Goal: Use online tool/utility

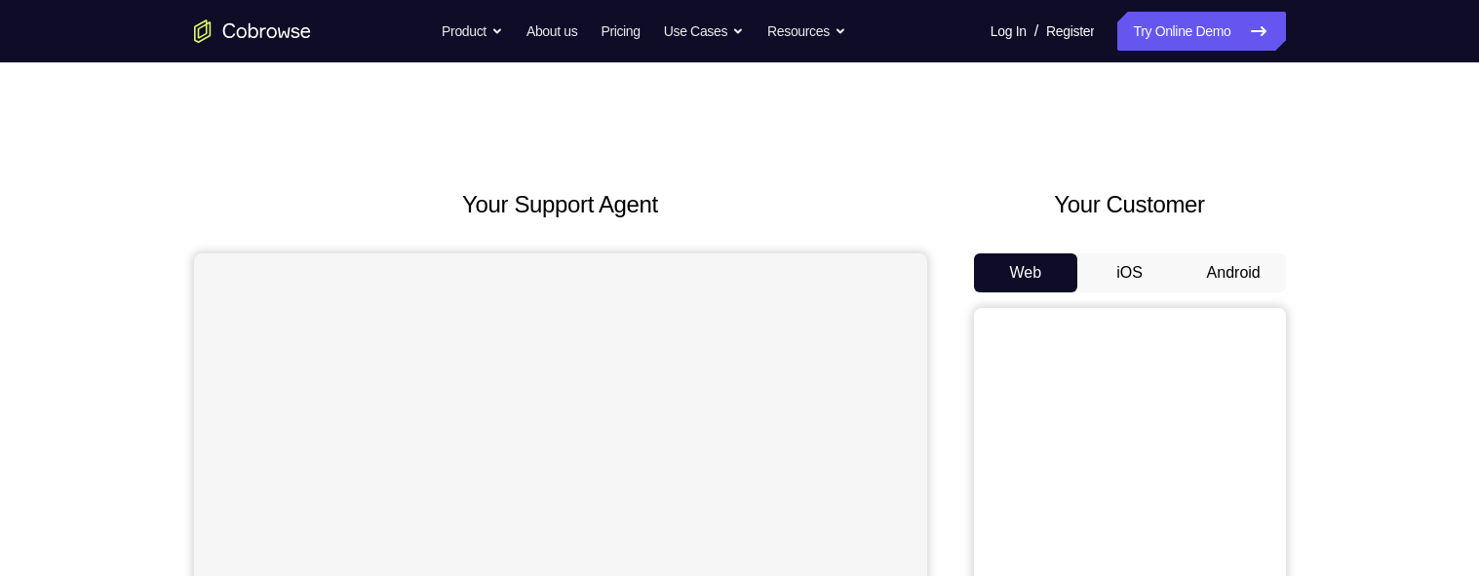
click at [1235, 253] on button "Android" at bounding box center [1233, 272] width 104 height 39
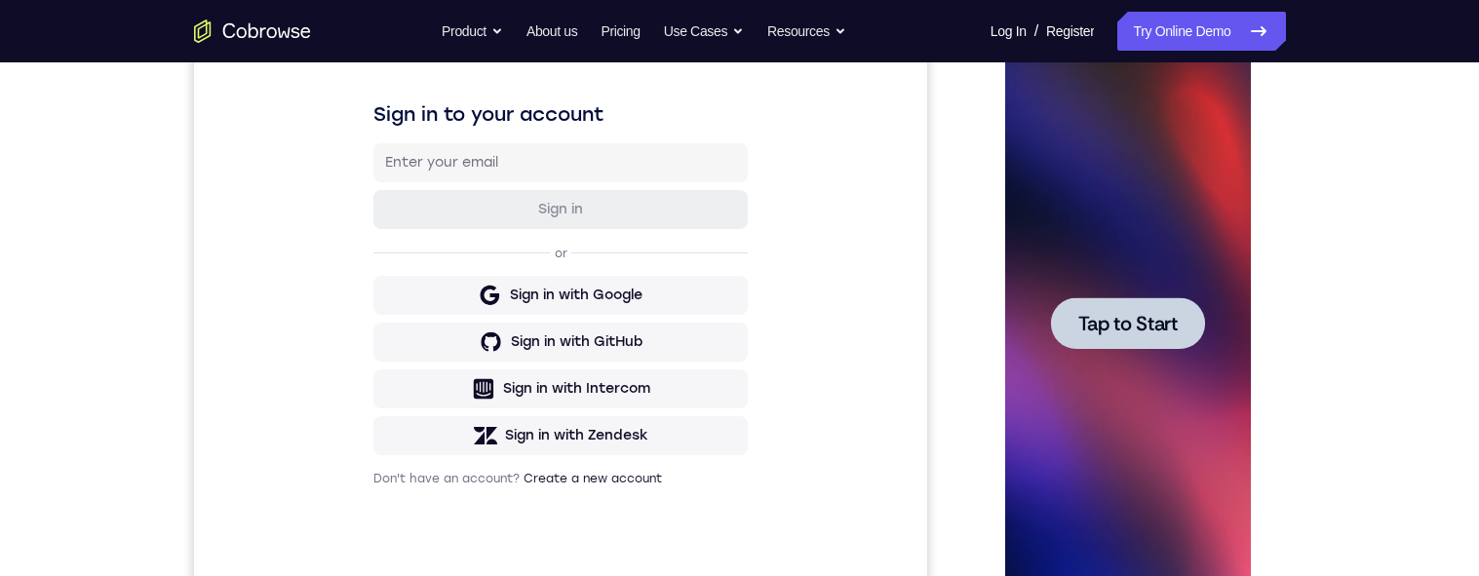
click at [1157, 314] on span "Tap to Start" at bounding box center [1127, 323] width 99 height 19
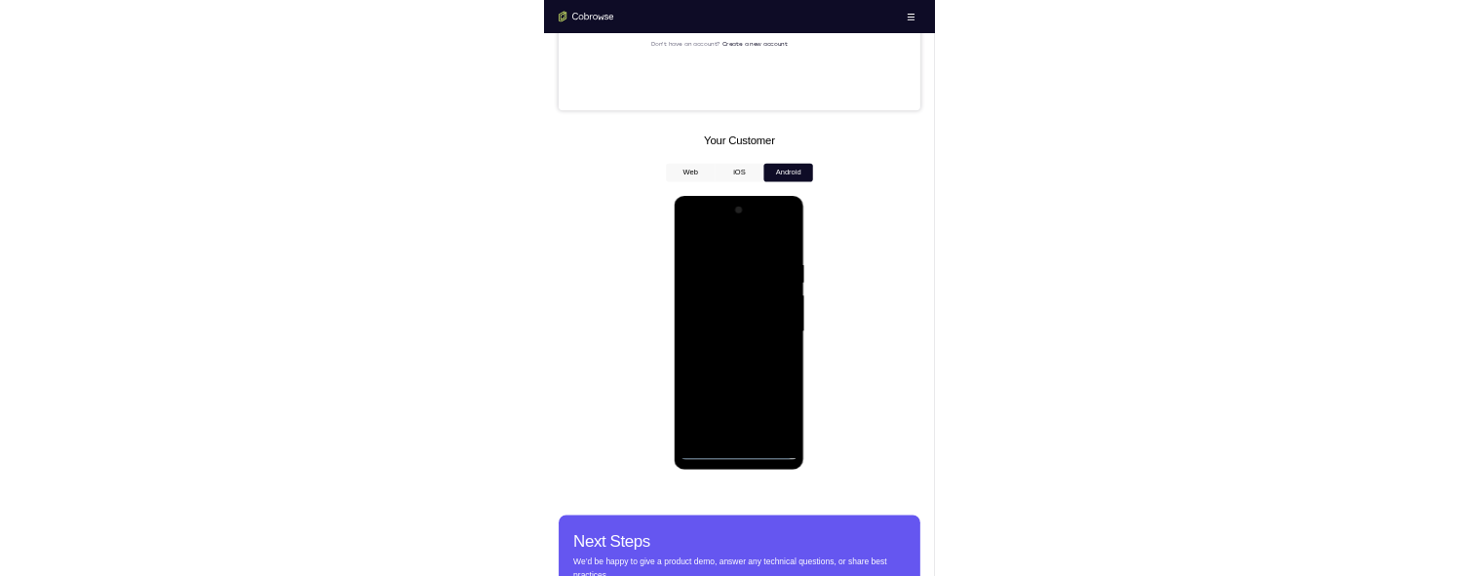
scroll to position [691, 0]
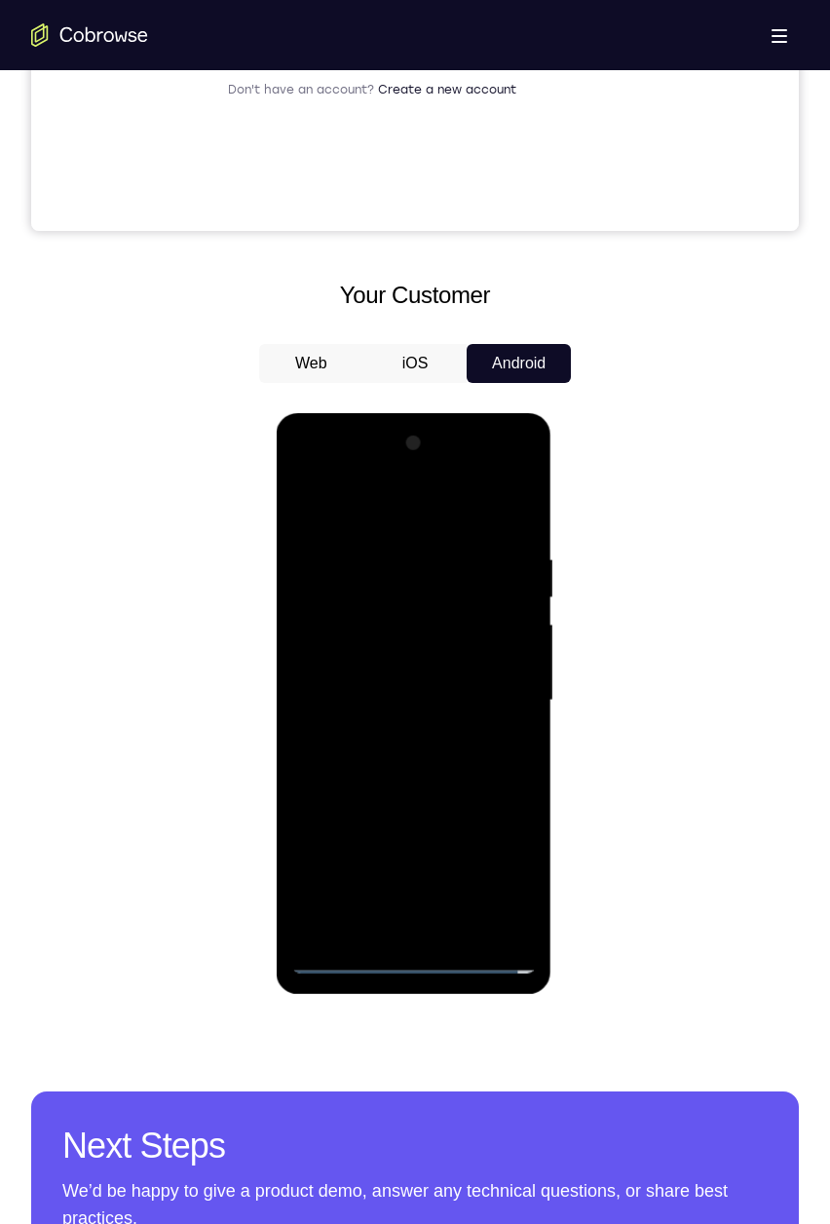
click at [413, 575] on div at bounding box center [413, 701] width 246 height 546
click at [411, 575] on div at bounding box center [413, 701] width 246 height 546
click at [403, 575] on div at bounding box center [413, 701] width 246 height 546
click at [411, 575] on div at bounding box center [413, 701] width 246 height 546
click at [406, 575] on div at bounding box center [413, 701] width 246 height 546
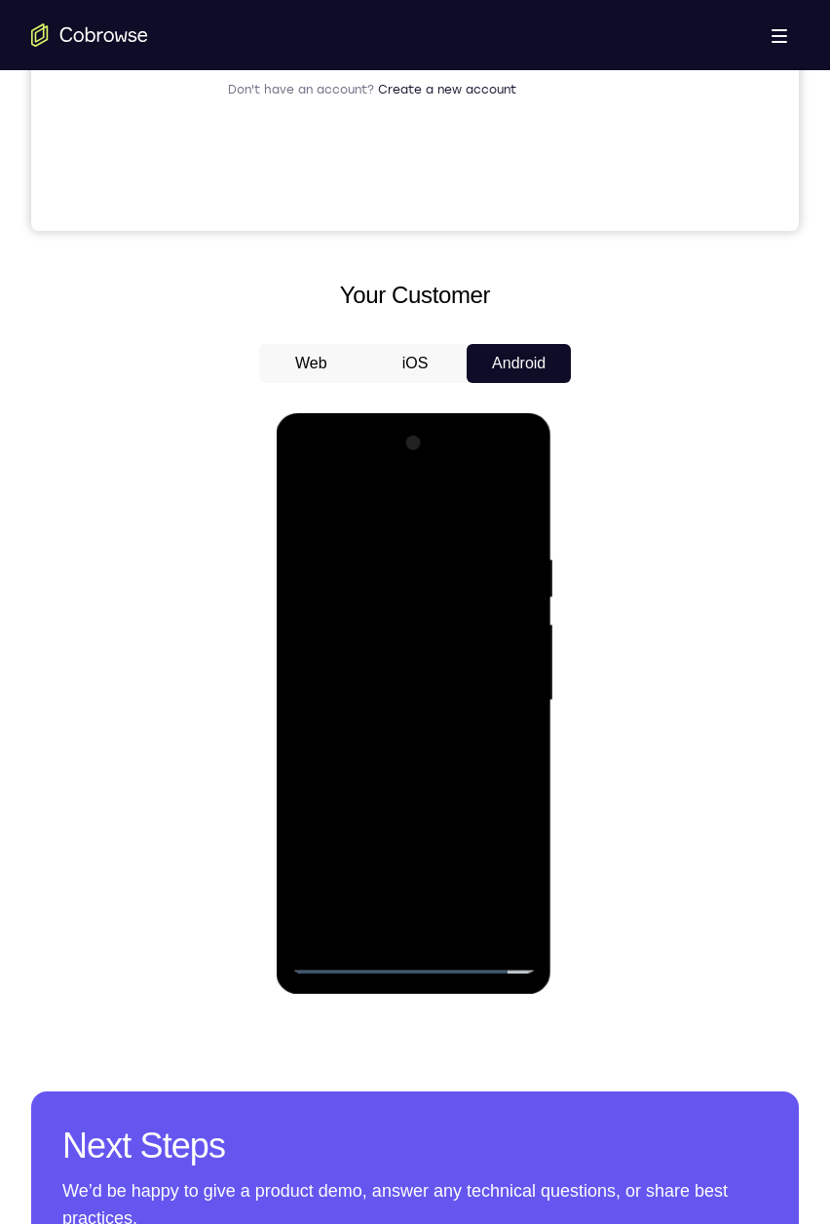
click at [505, 575] on div at bounding box center [413, 701] width 246 height 546
click at [438, 507] on div at bounding box center [413, 701] width 246 height 546
click at [442, 511] on div at bounding box center [413, 701] width 246 height 546
click at [489, 575] on div at bounding box center [413, 701] width 246 height 546
click at [490, 575] on div at bounding box center [413, 701] width 246 height 546
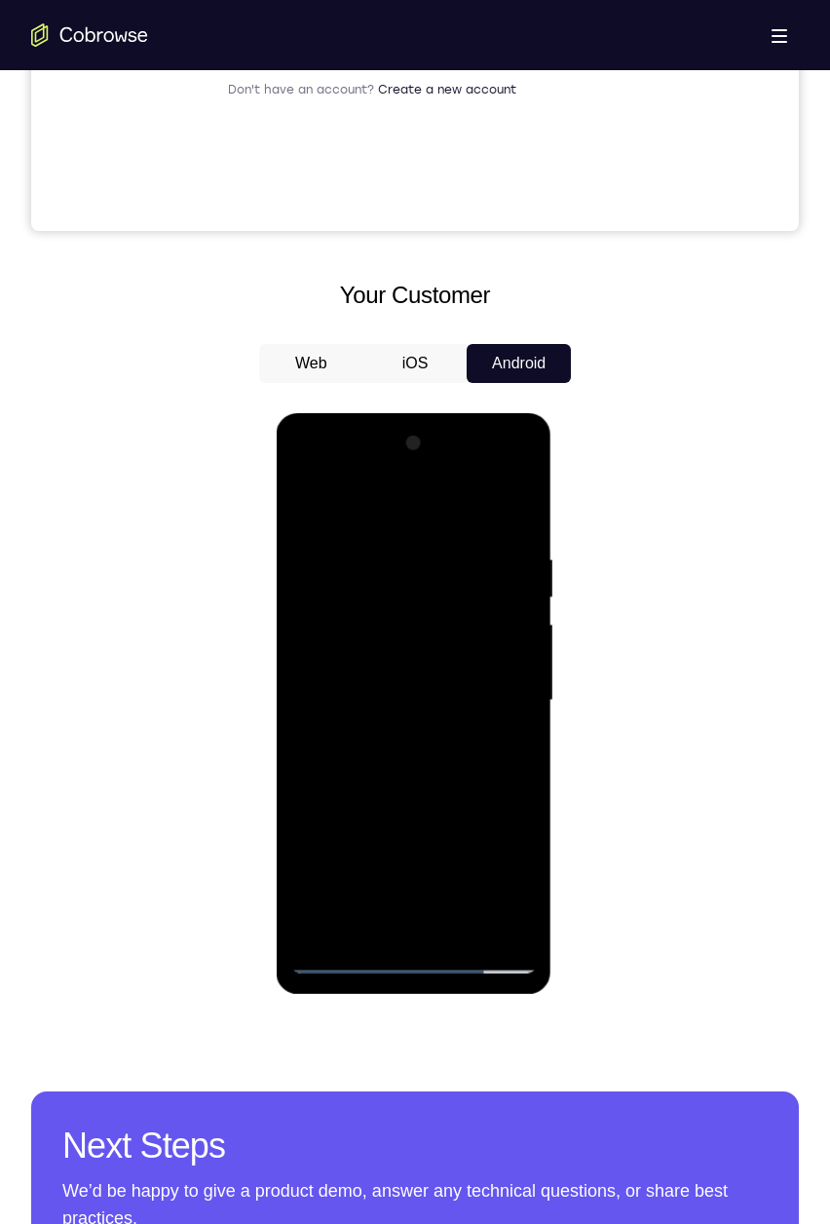
click at [393, 575] on div at bounding box center [413, 701] width 246 height 546
click at [402, 575] on div at bounding box center [413, 701] width 246 height 546
click at [513, 575] on div at bounding box center [413, 701] width 246 height 546
click at [469, 575] on div at bounding box center [413, 701] width 246 height 546
click at [481, 575] on div at bounding box center [413, 701] width 246 height 546
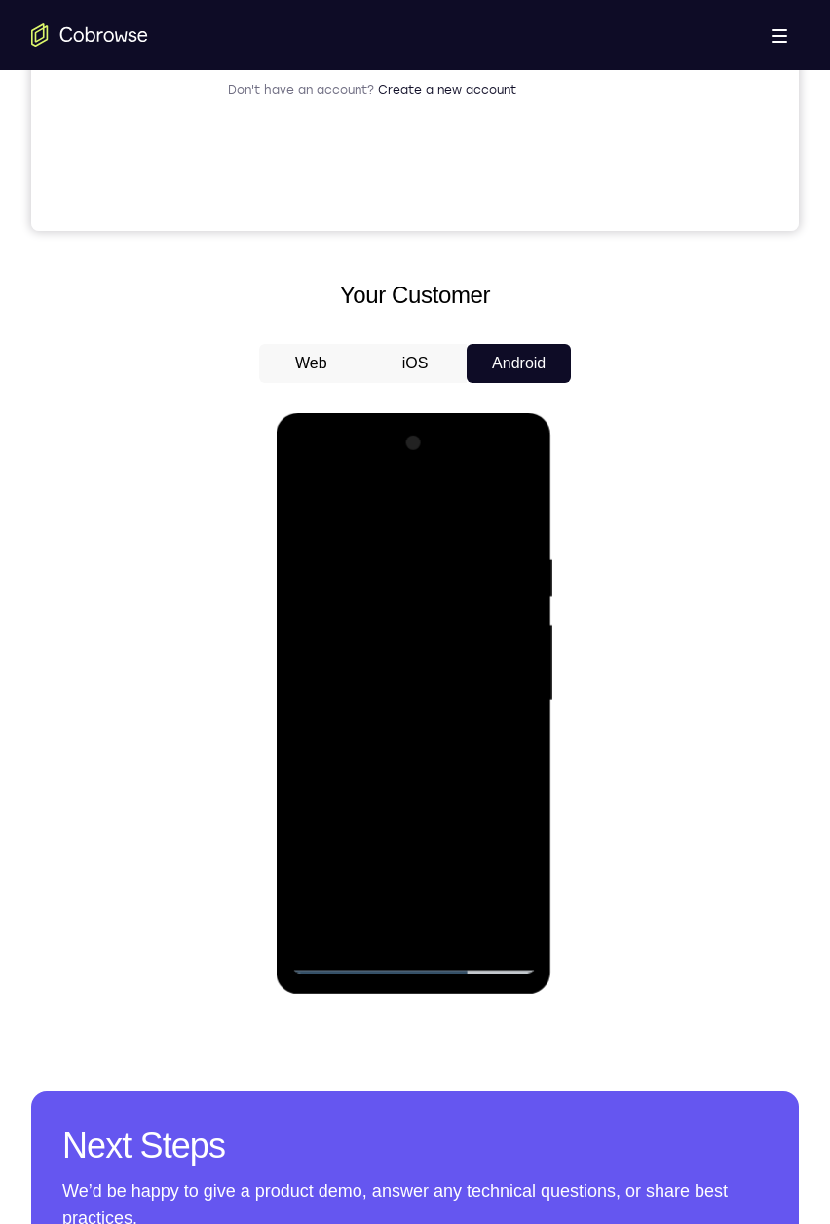
click at [520, 575] on div at bounding box center [413, 701] width 246 height 546
click at [343, 575] on div at bounding box center [413, 701] width 246 height 546
click at [353, 575] on div at bounding box center [413, 701] width 246 height 546
click at [520, 575] on div at bounding box center [413, 701] width 246 height 546
click at [521, 575] on div at bounding box center [413, 701] width 246 height 546
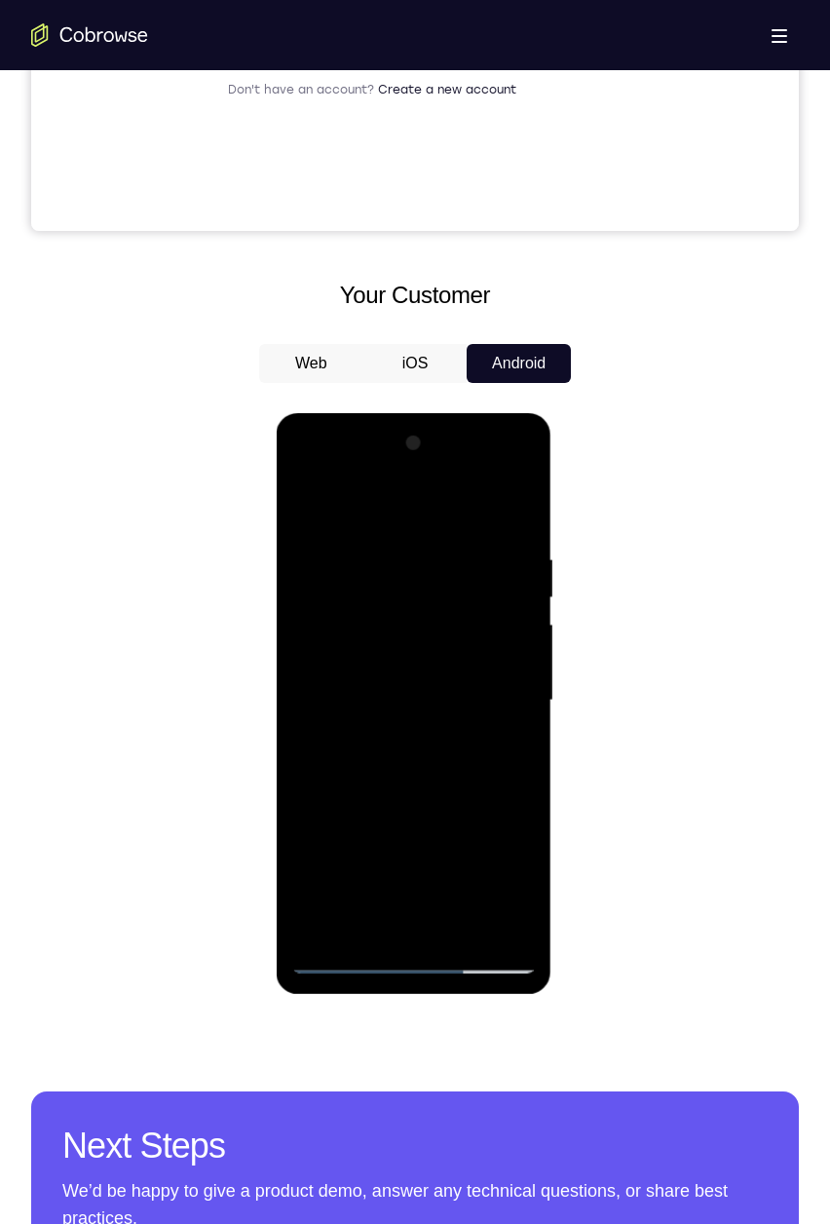
click at [525, 575] on div at bounding box center [413, 701] width 246 height 546
click at [526, 575] on div at bounding box center [413, 701] width 246 height 546
click at [521, 575] on div at bounding box center [413, 701] width 246 height 546
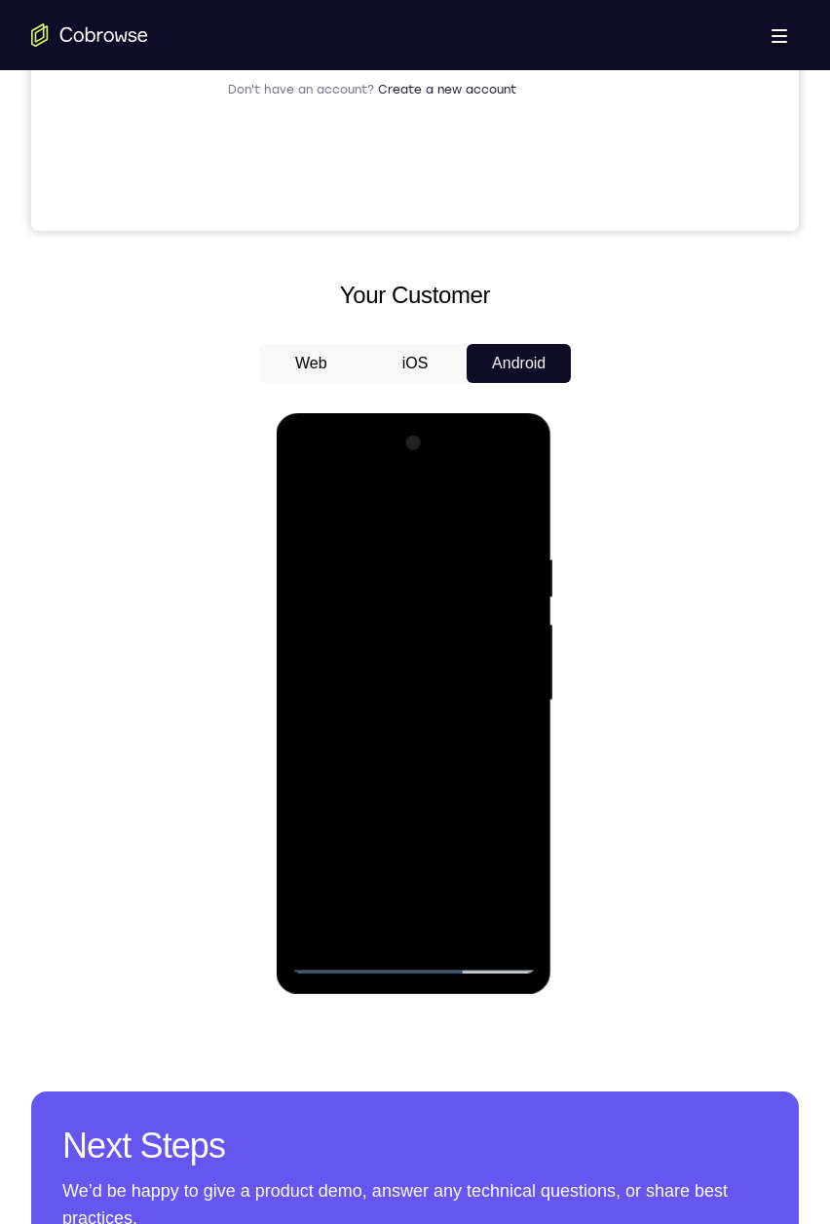
click at [523, 575] on div at bounding box center [413, 701] width 246 height 546
click at [521, 575] on div at bounding box center [413, 701] width 246 height 546
click at [520, 575] on div at bounding box center [413, 701] width 246 height 546
click at [519, 575] on div at bounding box center [413, 701] width 246 height 546
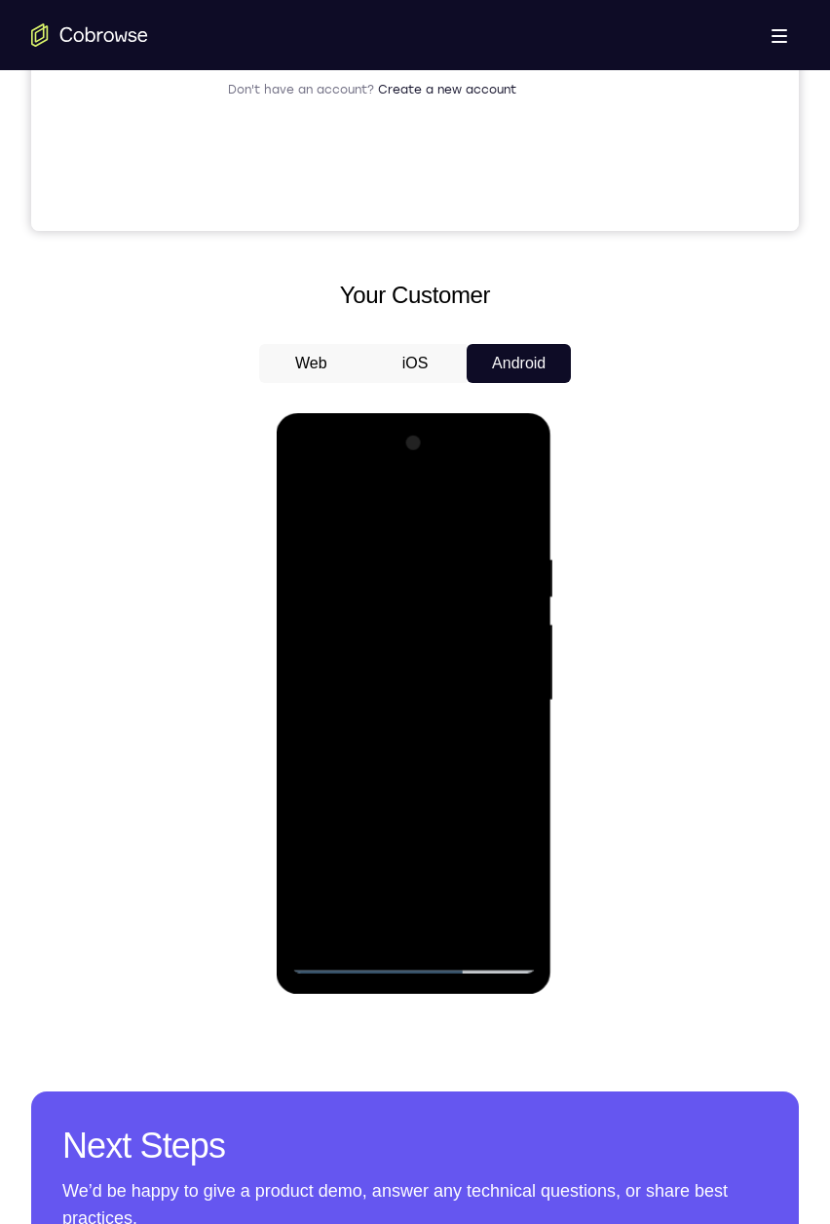
click at [520, 575] on div at bounding box center [413, 701] width 246 height 546
click at [519, 575] on div at bounding box center [413, 701] width 246 height 546
click at [410, 575] on div at bounding box center [413, 701] width 246 height 546
click at [506, 575] on div at bounding box center [413, 701] width 246 height 546
click at [474, 575] on div at bounding box center [413, 701] width 246 height 546
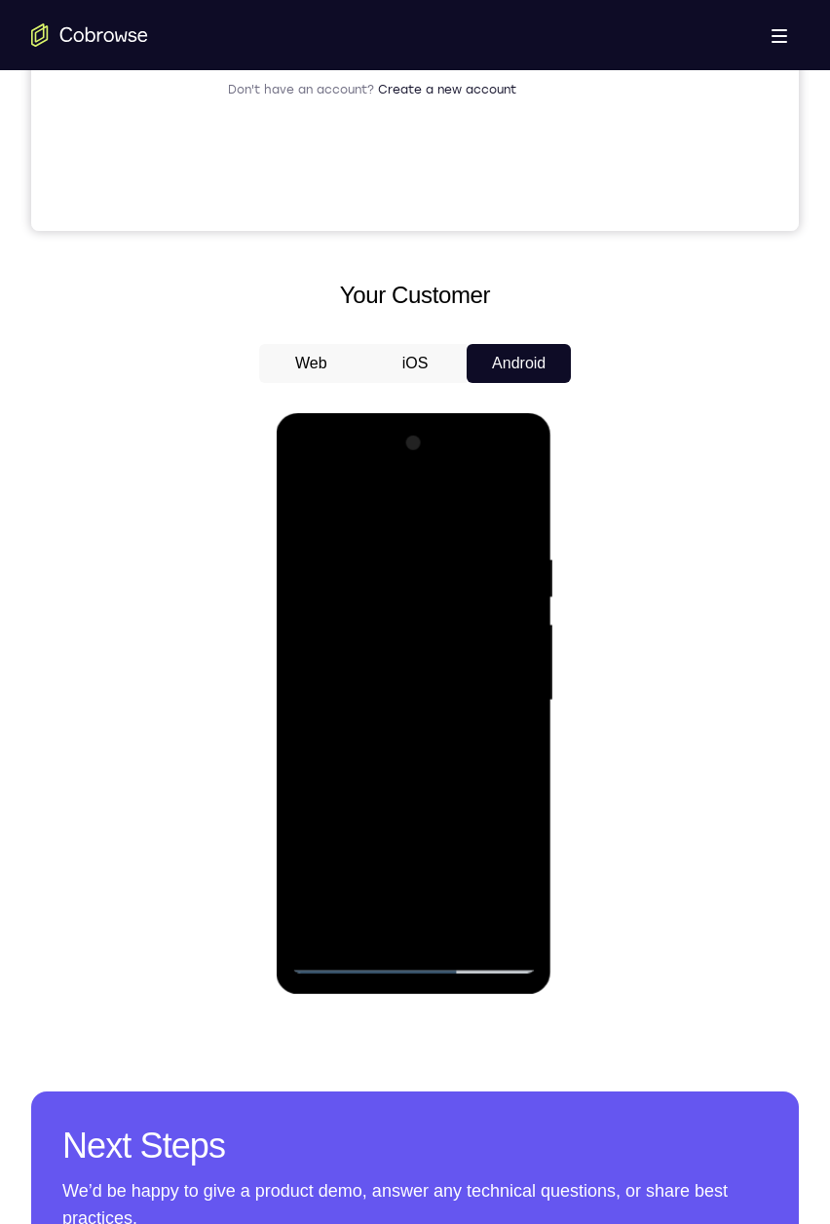
click at [486, 575] on div at bounding box center [413, 701] width 246 height 546
click at [520, 575] on div at bounding box center [413, 701] width 246 height 546
click at [340, 575] on div at bounding box center [413, 701] width 246 height 546
click at [348, 575] on div at bounding box center [413, 701] width 246 height 546
click at [481, 575] on div at bounding box center [413, 701] width 246 height 546
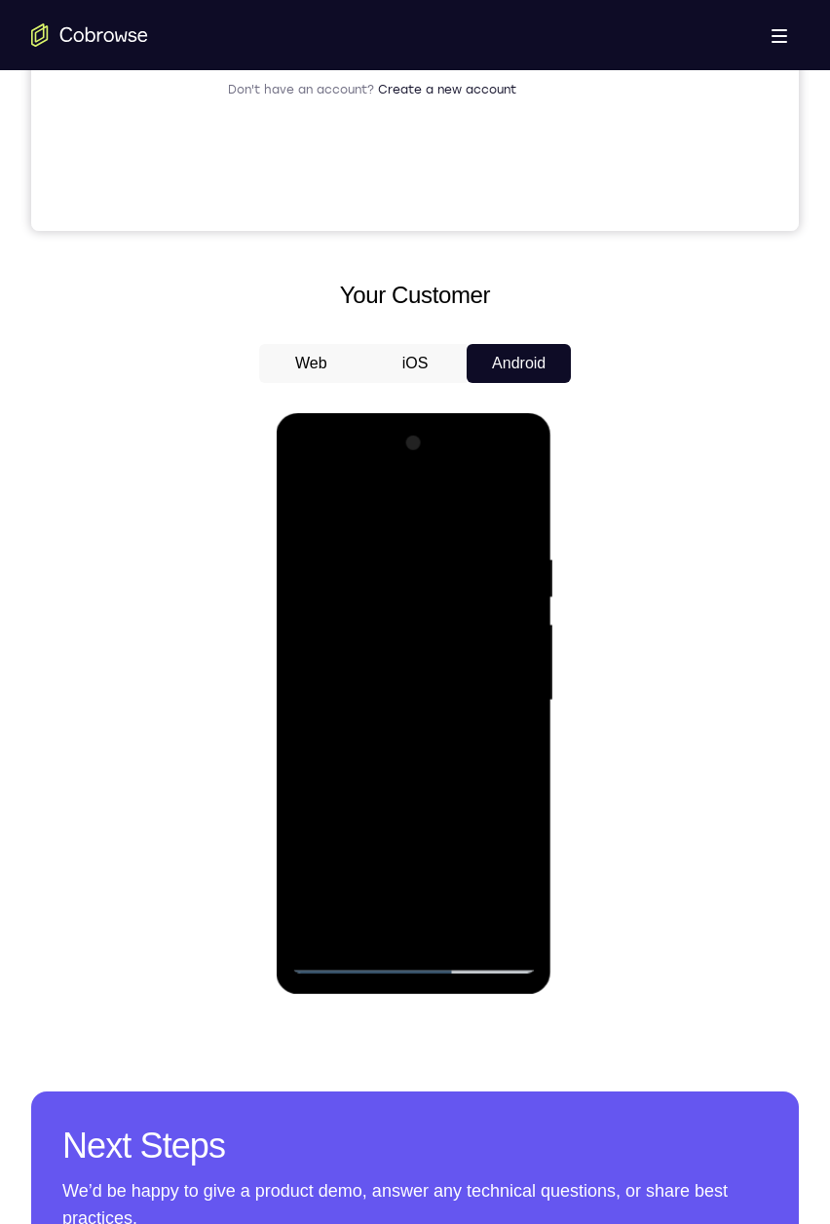
click at [315, 575] on div at bounding box center [413, 701] width 246 height 546
click at [404, 575] on div at bounding box center [413, 701] width 246 height 546
click at [483, 575] on div at bounding box center [413, 701] width 246 height 546
click at [481, 575] on div at bounding box center [413, 701] width 246 height 546
click at [327, 575] on div at bounding box center [413, 701] width 246 height 546
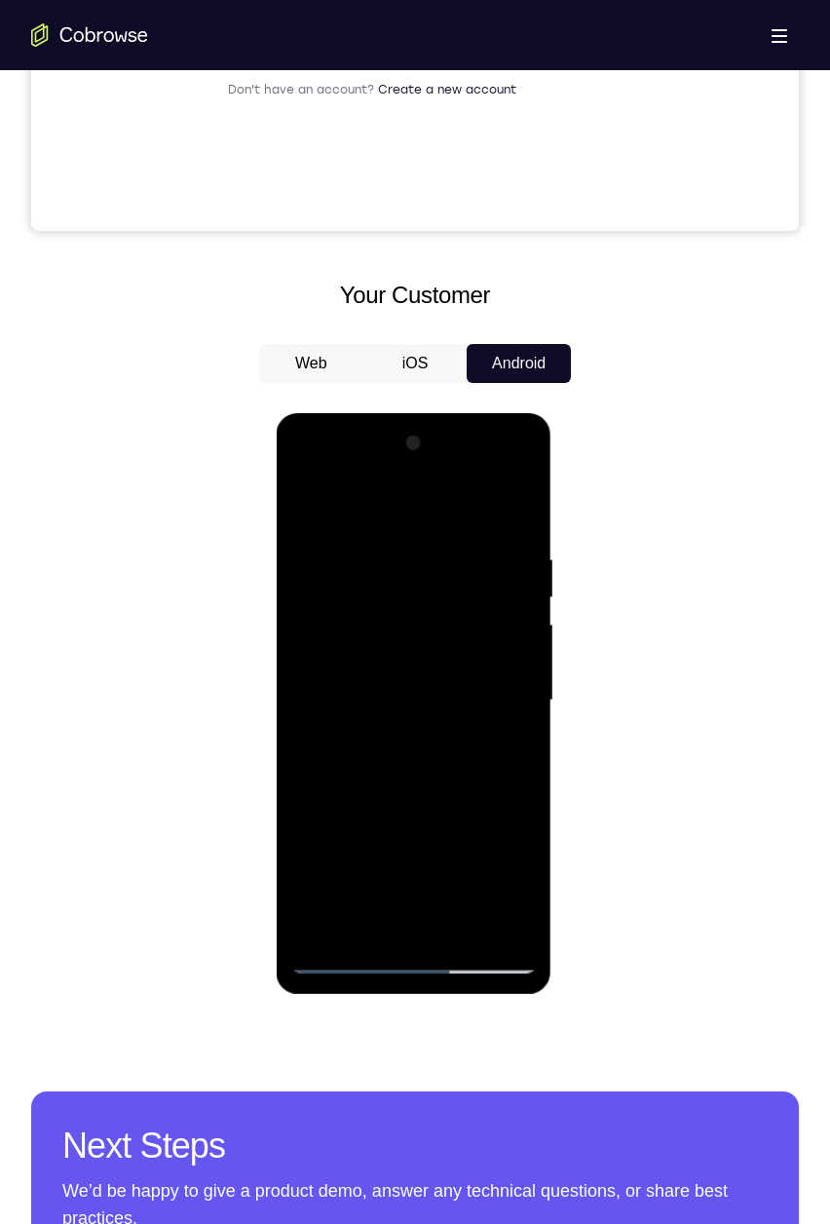
click at [477, 575] on div at bounding box center [413, 701] width 246 height 546
click at [343, 575] on div at bounding box center [413, 701] width 246 height 546
click at [316, 575] on div at bounding box center [413, 701] width 246 height 546
click at [303, 575] on div at bounding box center [413, 701] width 246 height 546
click at [375, 575] on div at bounding box center [413, 701] width 246 height 546
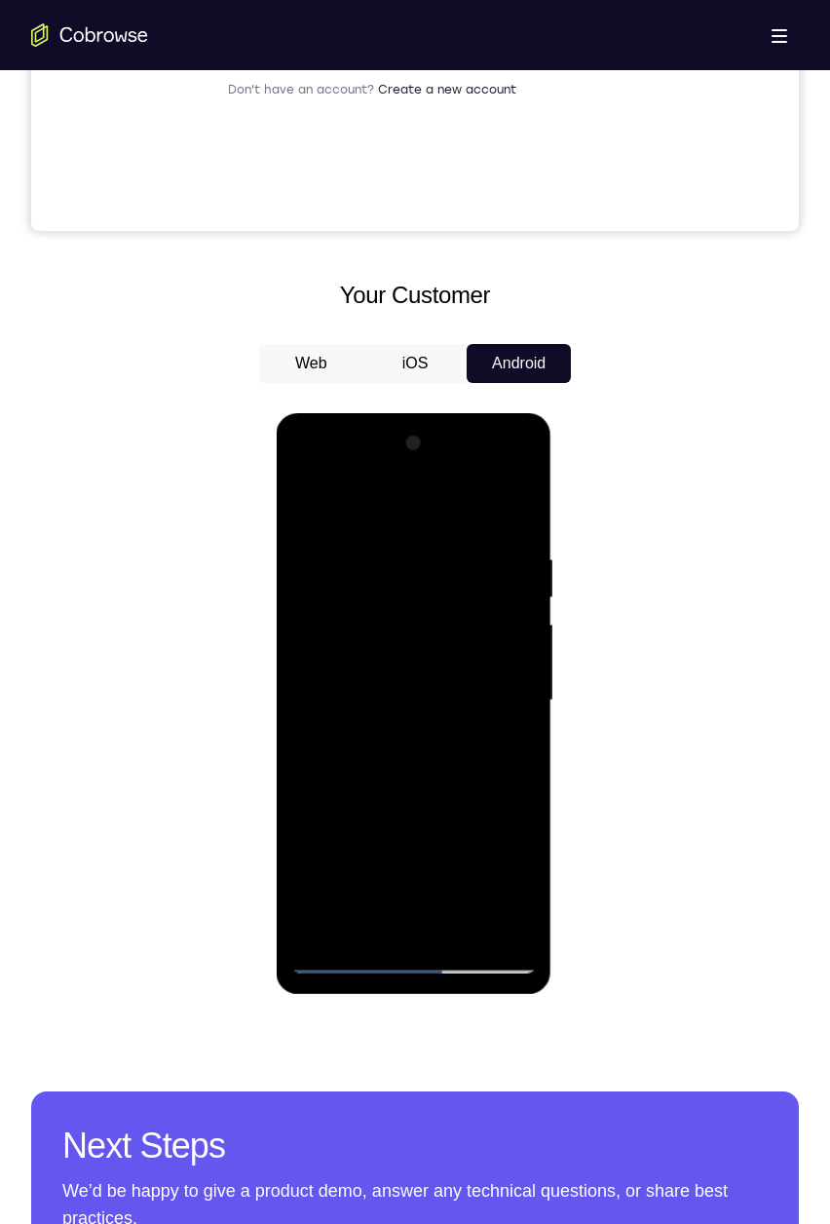
click at [452, 575] on div at bounding box center [413, 701] width 246 height 546
click at [485, 575] on div at bounding box center [413, 701] width 246 height 546
click at [306, 575] on div at bounding box center [413, 701] width 246 height 546
click at [329, 575] on div at bounding box center [413, 701] width 246 height 546
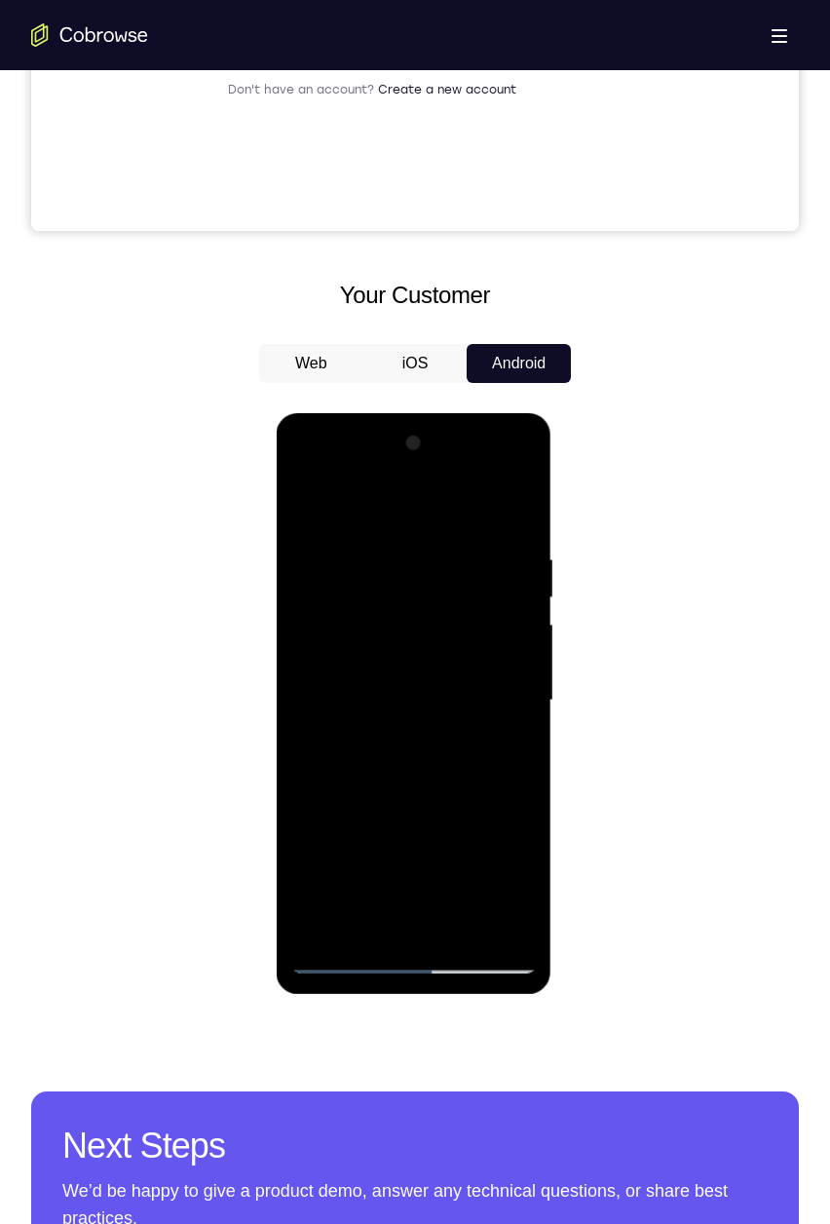
click at [473, 575] on div at bounding box center [413, 701] width 246 height 546
click at [347, 575] on div at bounding box center [413, 701] width 246 height 546
click at [343, 575] on div at bounding box center [413, 701] width 246 height 546
click at [376, 575] on div at bounding box center [413, 701] width 246 height 546
click at [317, 575] on div at bounding box center [413, 701] width 246 height 546
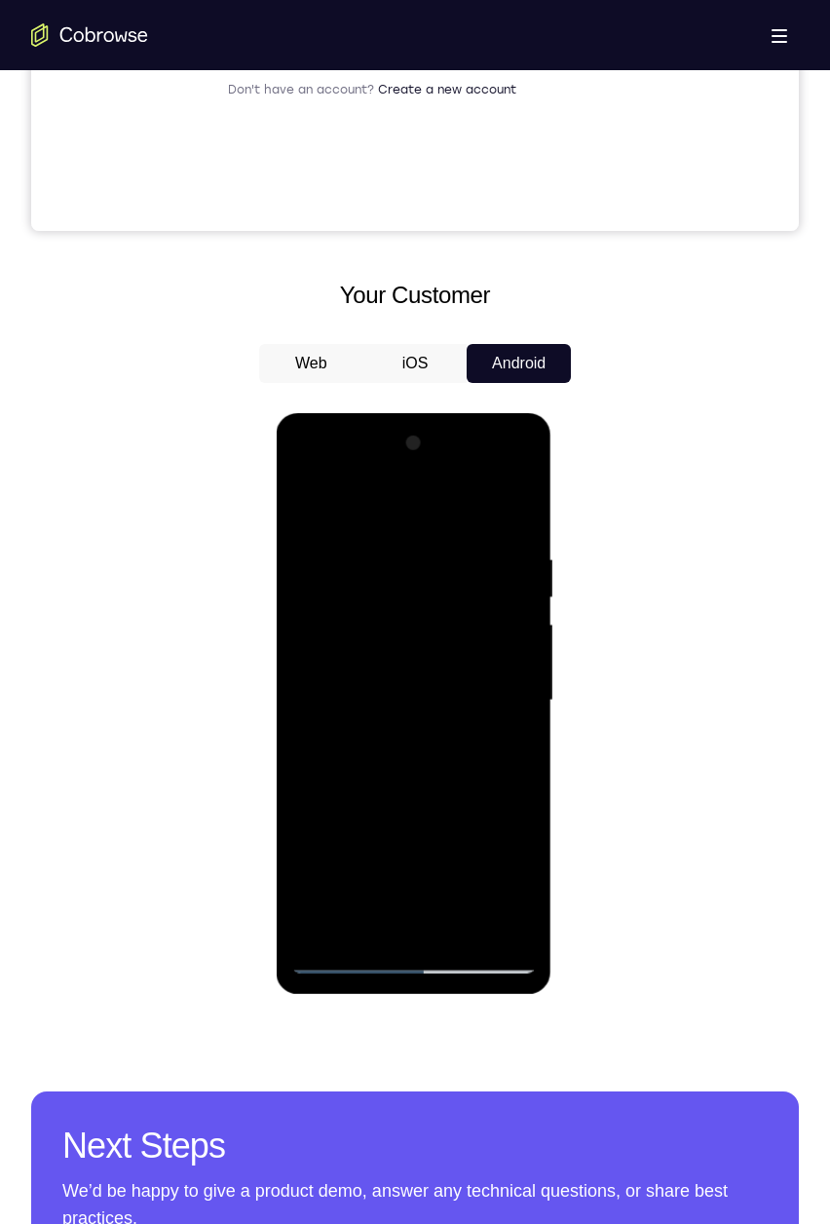
click at [398, 575] on div at bounding box center [413, 701] width 246 height 546
click at [505, 575] on div at bounding box center [413, 701] width 246 height 546
click at [436, 575] on div at bounding box center [413, 701] width 246 height 546
click at [450, 575] on div at bounding box center [413, 701] width 246 height 546
click at [455, 575] on div at bounding box center [413, 701] width 246 height 546
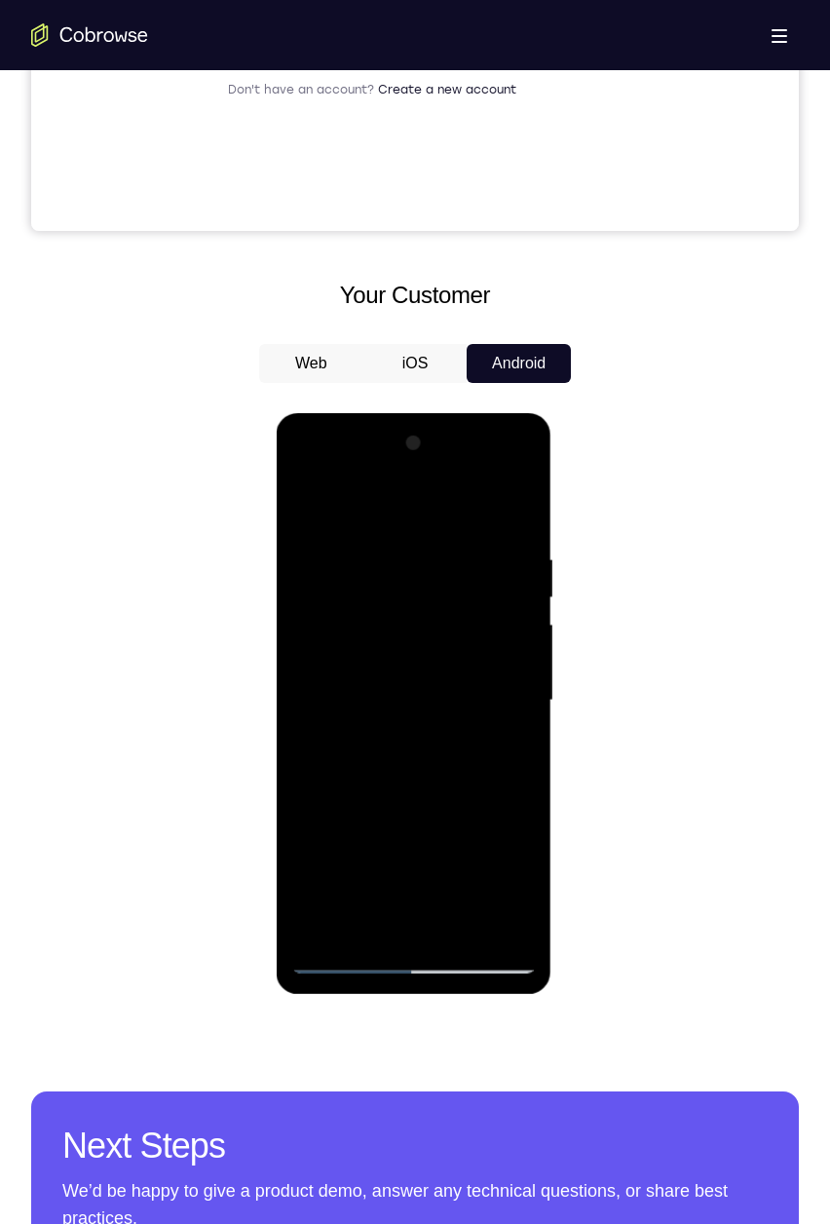
click at [428, 575] on div at bounding box center [413, 701] width 246 height 546
click at [371, 472] on div at bounding box center [413, 701] width 246 height 546
click at [416, 497] on div at bounding box center [413, 701] width 246 height 546
click at [475, 575] on div at bounding box center [413, 701] width 246 height 546
click at [314, 474] on div at bounding box center [413, 701] width 246 height 546
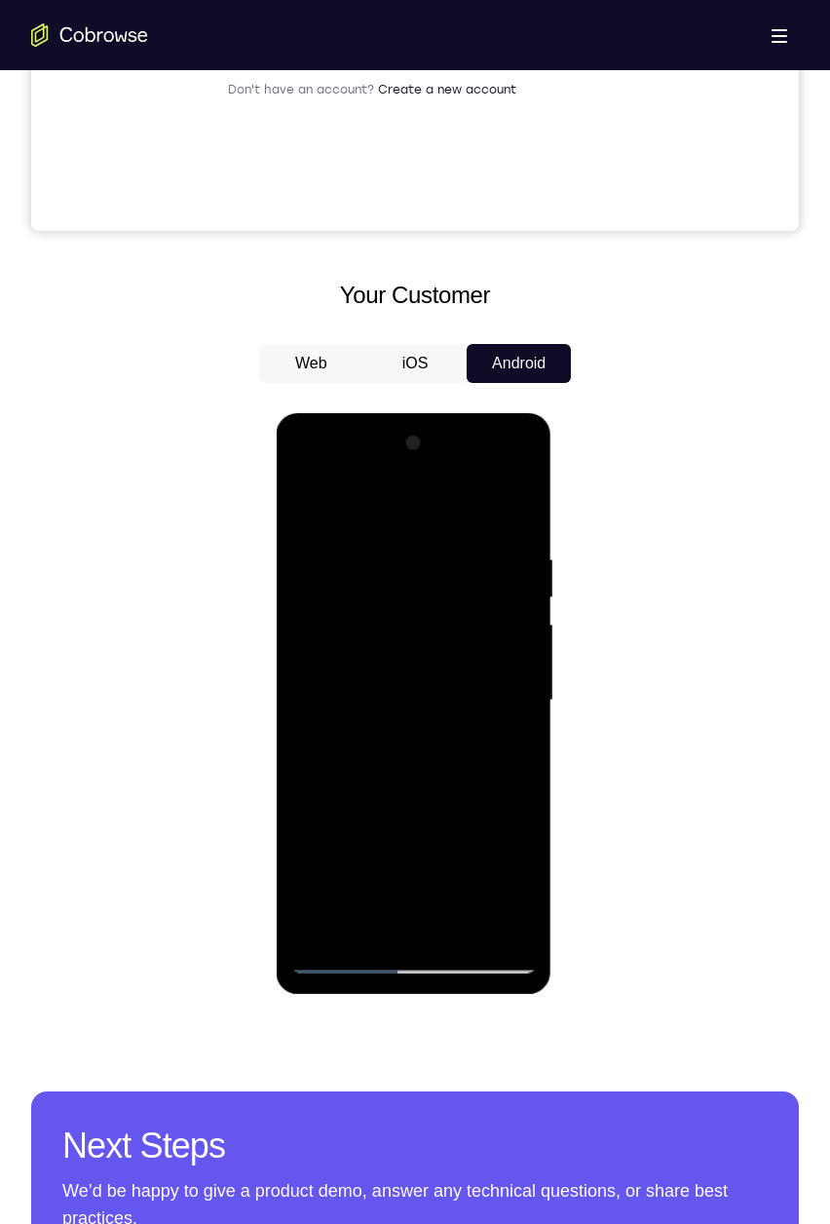
click at [493, 575] on div at bounding box center [413, 701] width 246 height 546
click at [398, 575] on div at bounding box center [413, 701] width 246 height 546
click at [399, 575] on div at bounding box center [413, 701] width 246 height 546
click at [315, 575] on div at bounding box center [413, 701] width 246 height 546
click at [451, 575] on div at bounding box center [413, 701] width 246 height 546
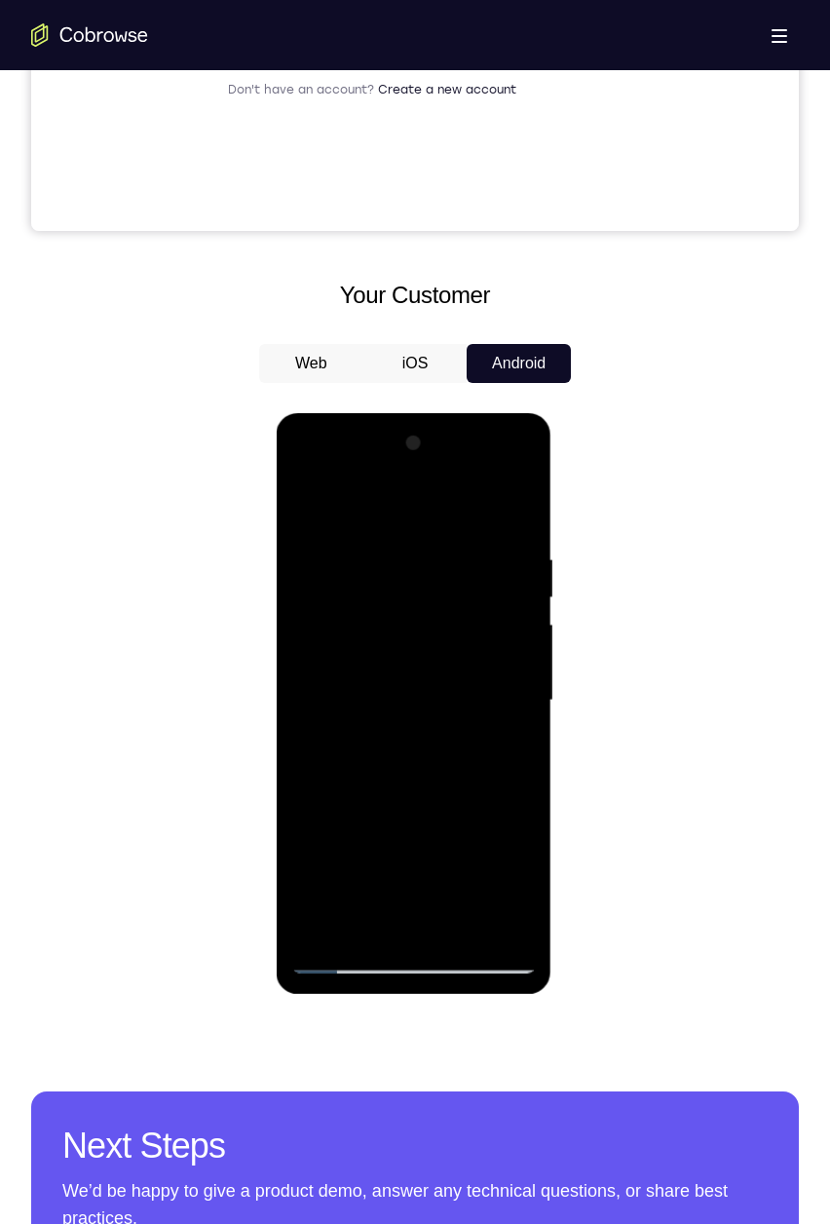
click at [359, 575] on div at bounding box center [413, 701] width 246 height 546
click at [364, 575] on div at bounding box center [413, 701] width 246 height 546
click at [437, 575] on div at bounding box center [413, 701] width 246 height 546
click at [453, 555] on div at bounding box center [413, 701] width 246 height 546
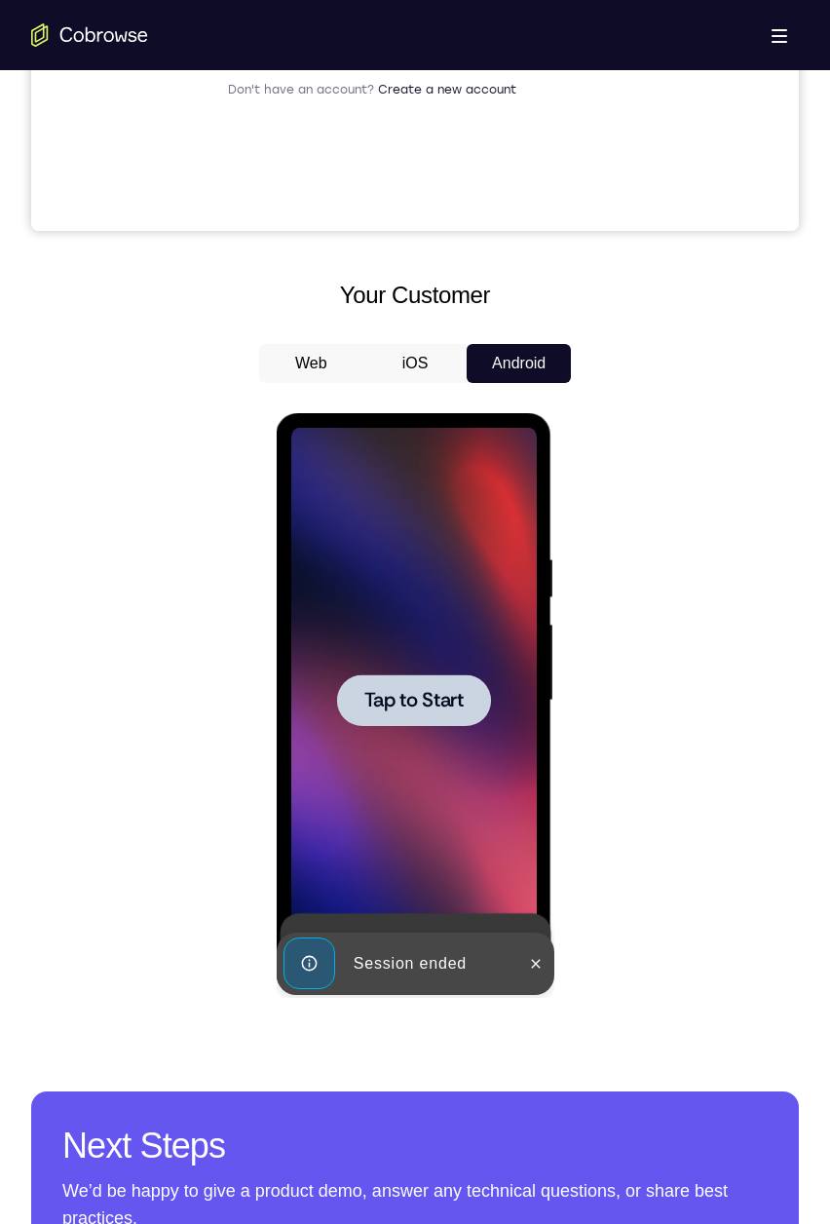
click at [420, 575] on div at bounding box center [413, 700] width 154 height 52
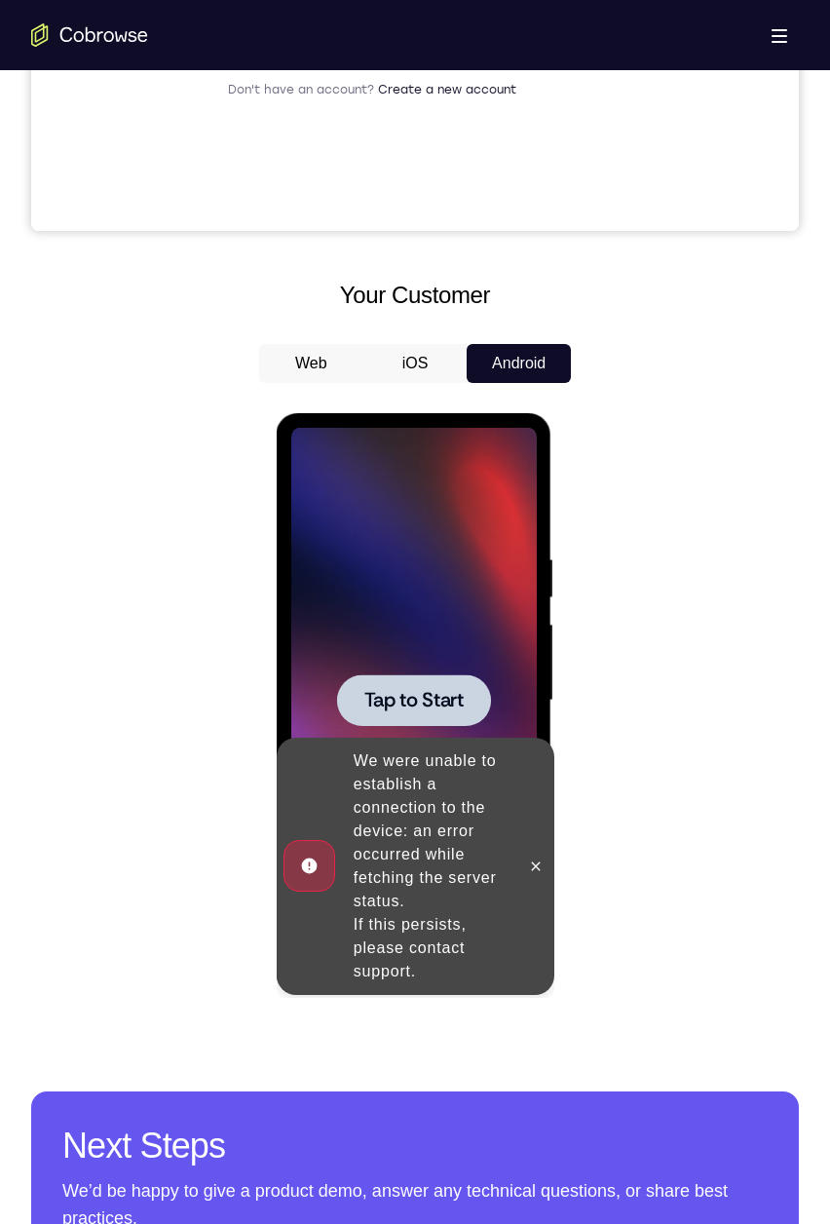
click at [381, 575] on span "Tap to Start" at bounding box center [413, 700] width 99 height 19
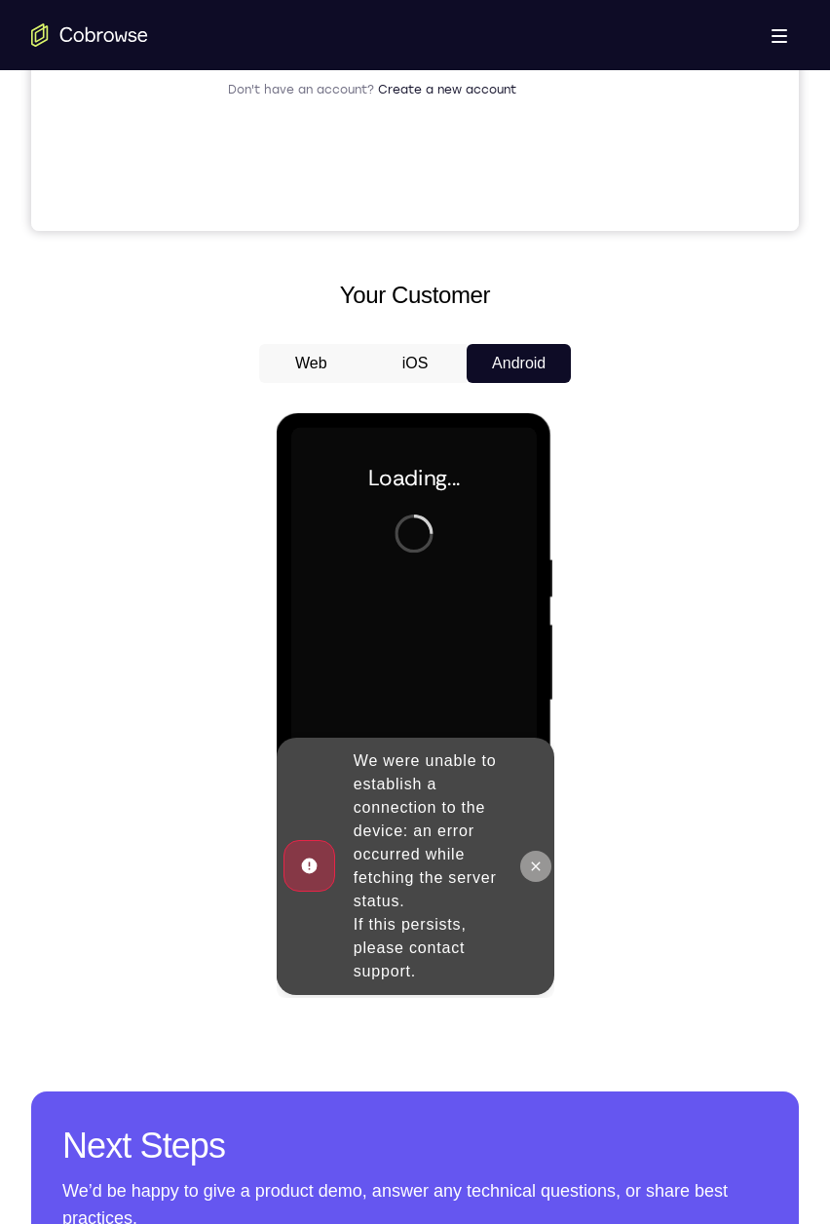
click at [534, 575] on button at bounding box center [535, 866] width 31 height 31
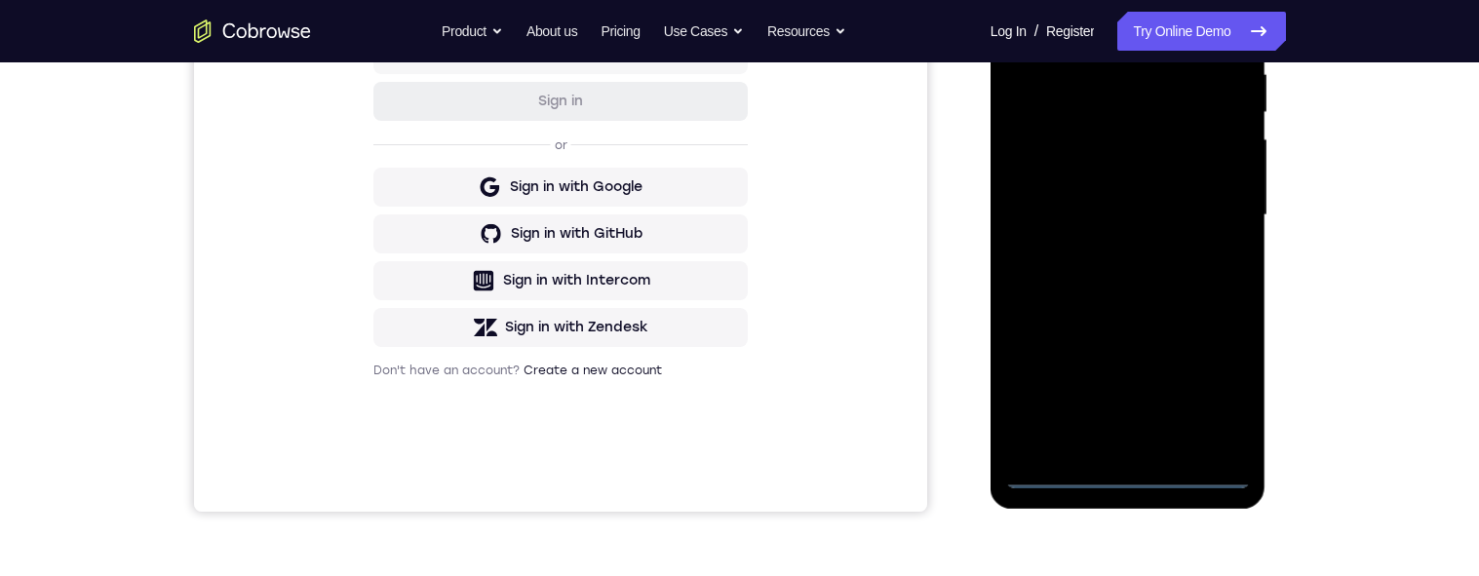
scroll to position [402, 0]
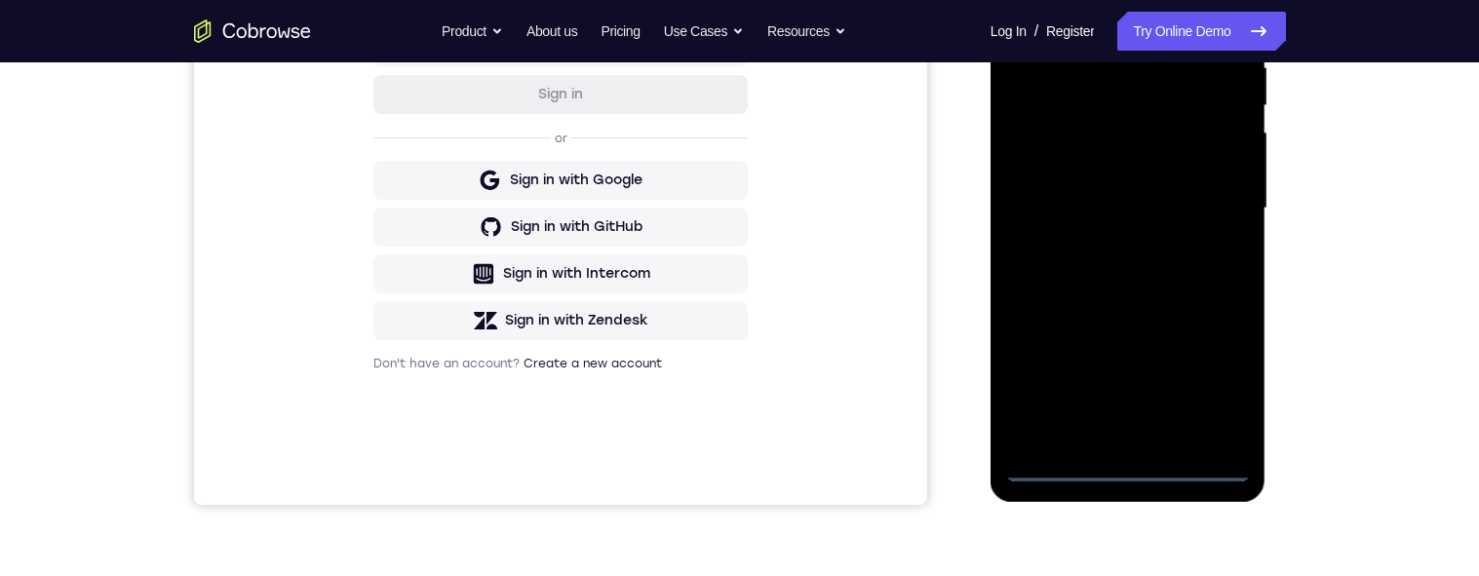
click at [1124, 478] on div at bounding box center [1128, 209] width 246 height 546
click at [1207, 369] on div at bounding box center [1128, 209] width 246 height 546
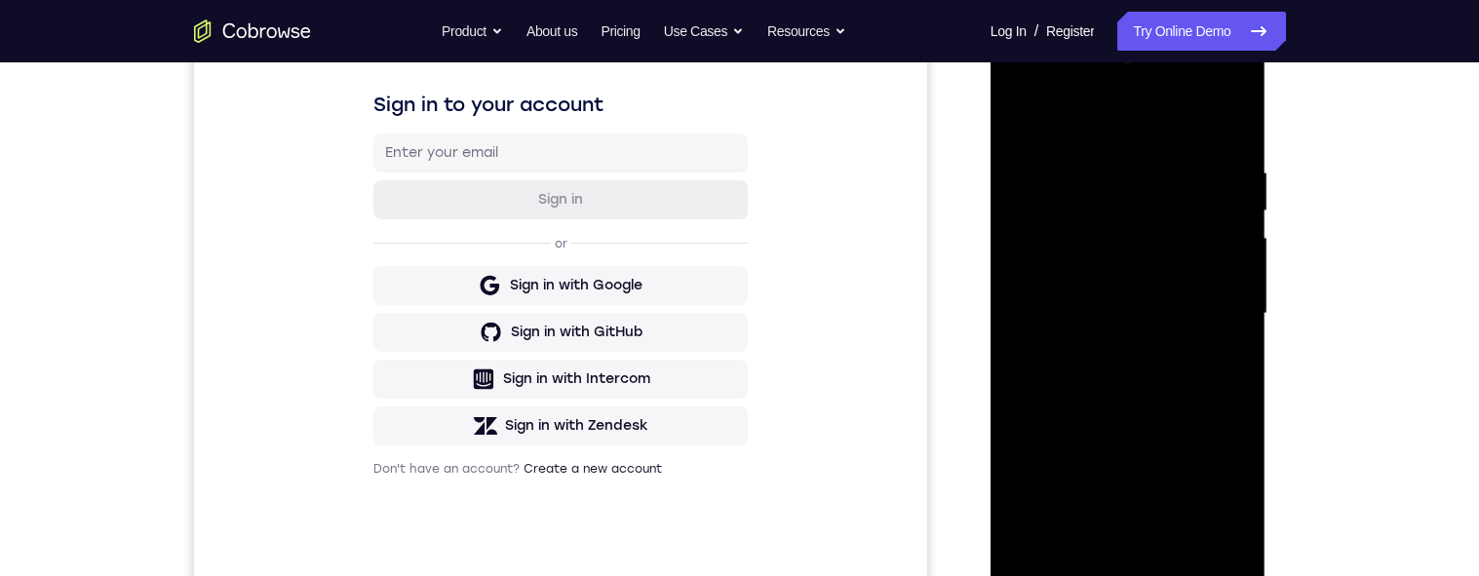
scroll to position [300, 0]
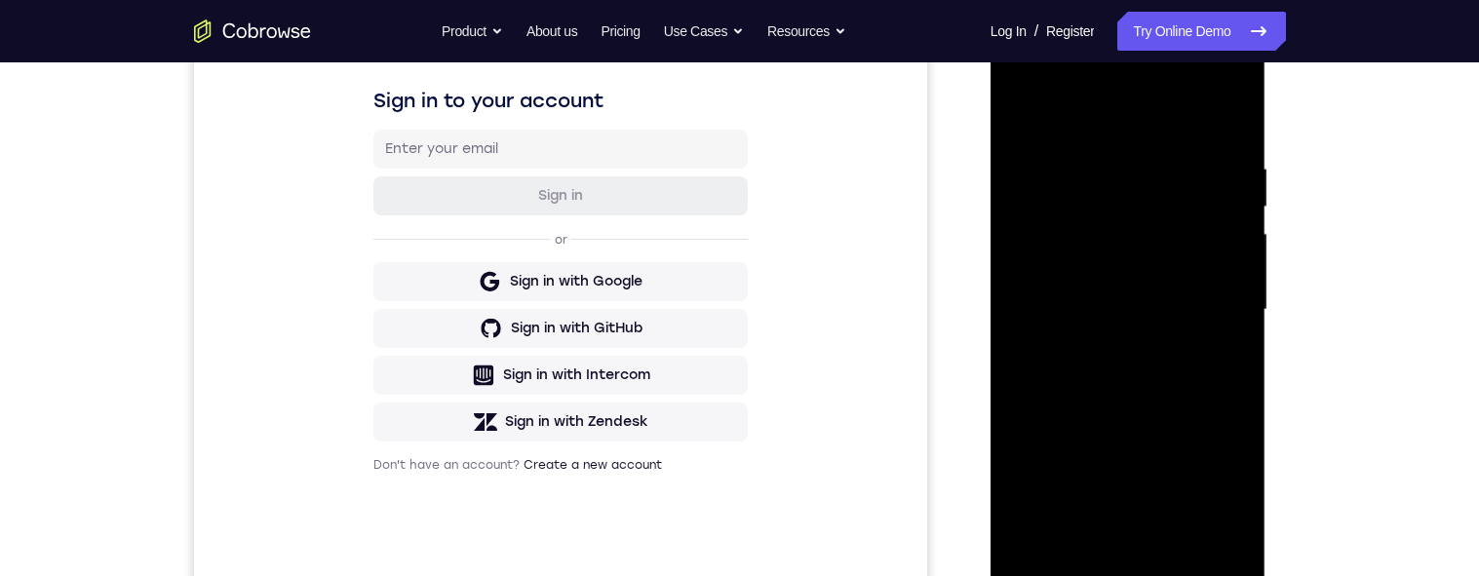
click at [1209, 309] on div at bounding box center [1128, 310] width 246 height 546
click at [1108, 340] on div at bounding box center [1128, 310] width 246 height 546
click at [1117, 296] on div at bounding box center [1128, 310] width 246 height 546
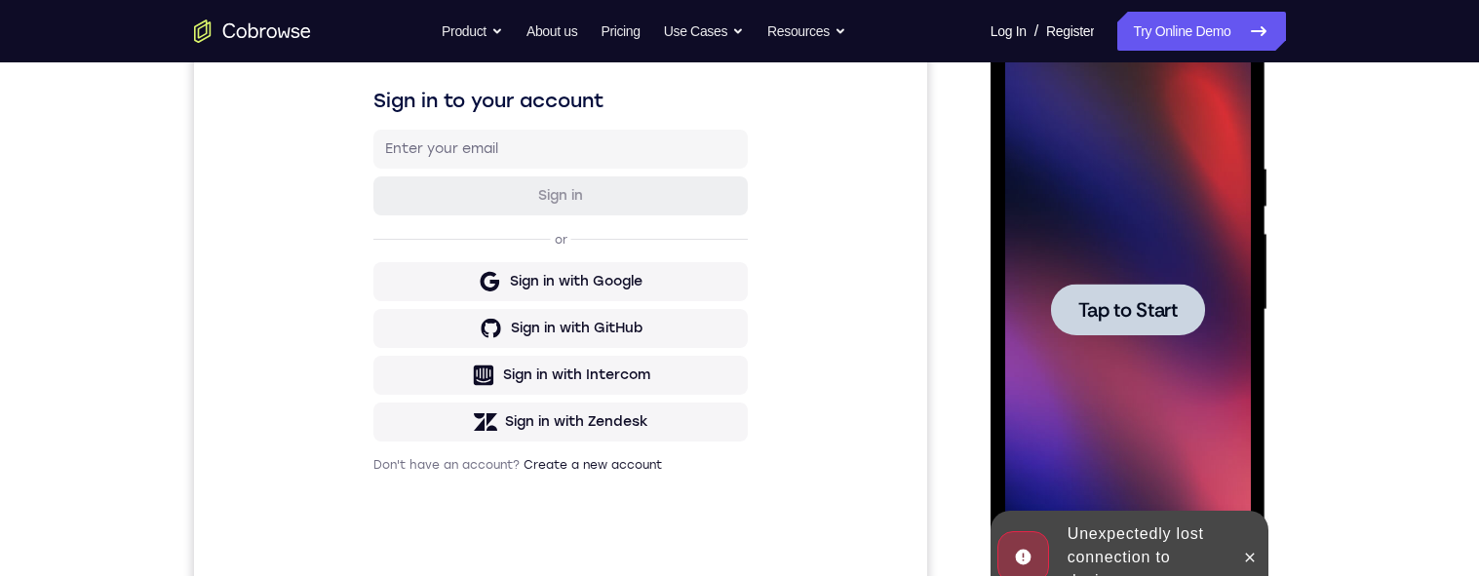
click at [1181, 234] on div at bounding box center [1128, 310] width 246 height 546
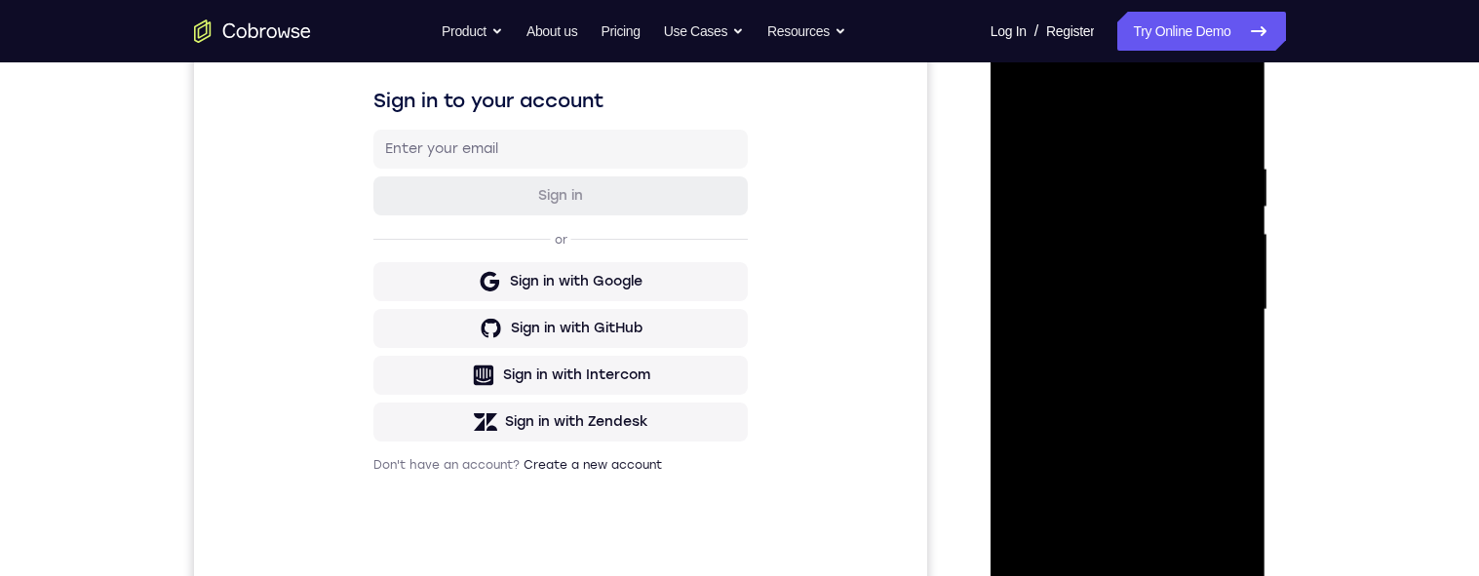
click at [1122, 558] on div at bounding box center [1128, 310] width 246 height 546
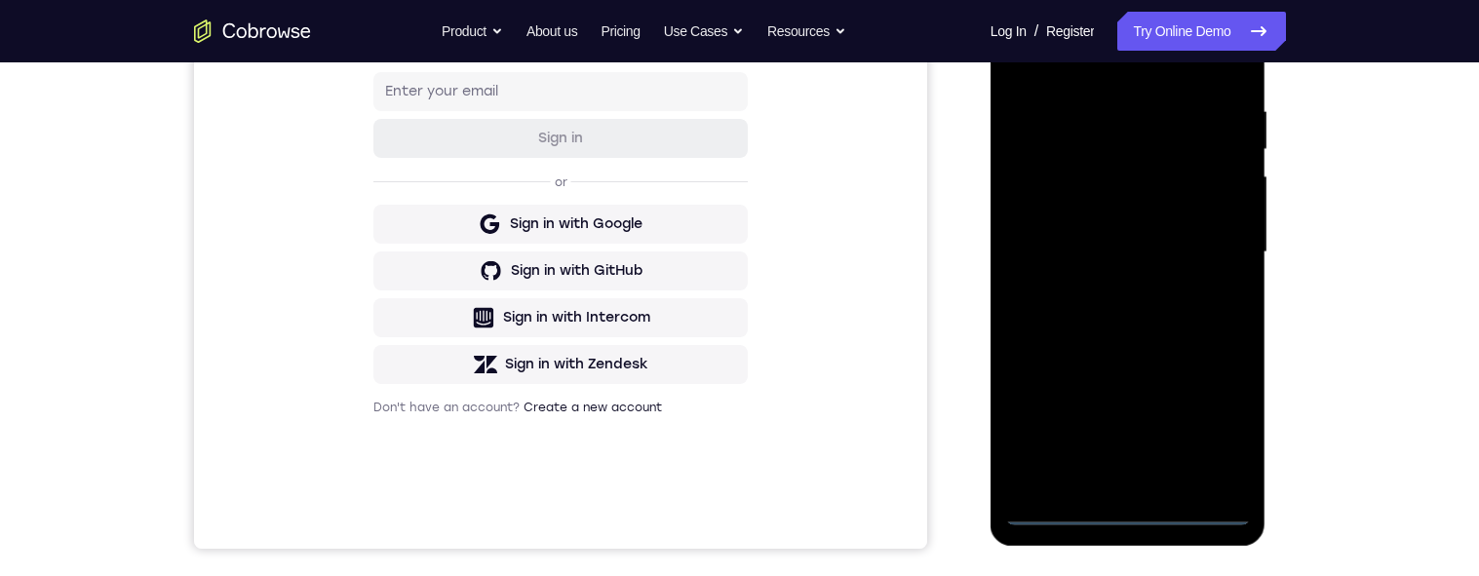
click at [1130, 507] on div at bounding box center [1128, 253] width 246 height 546
click at [1207, 427] on div at bounding box center [1128, 253] width 246 height 546
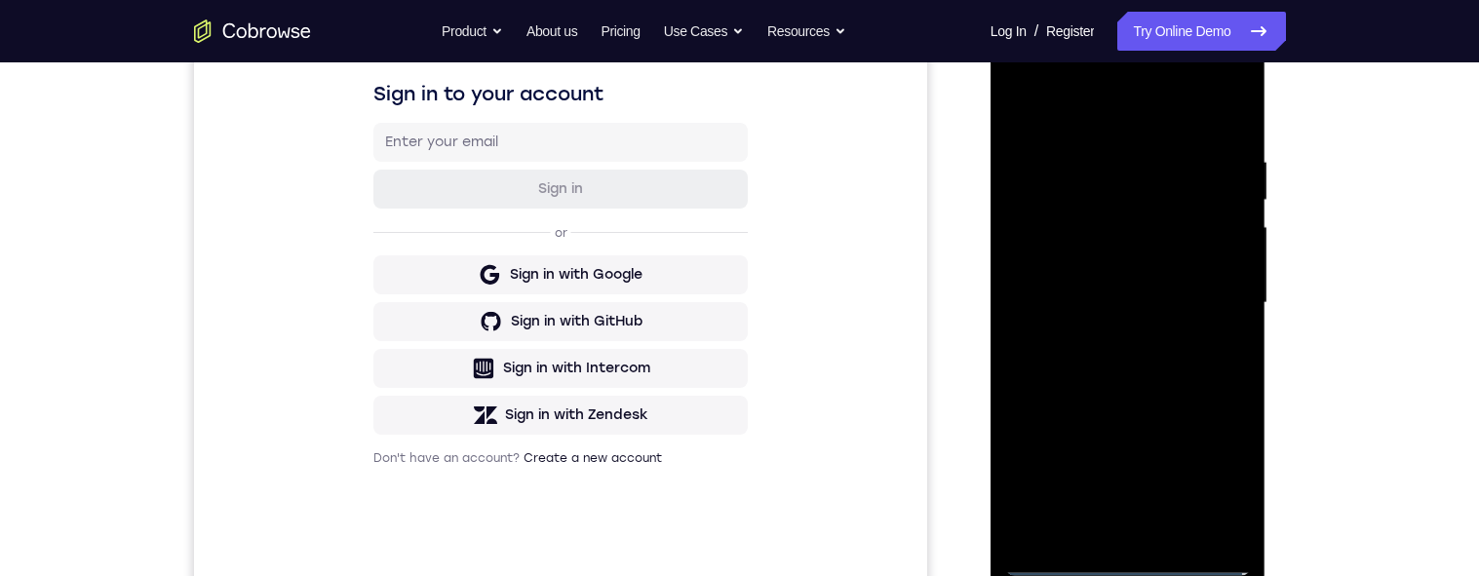
click at [1129, 109] on div at bounding box center [1128, 303] width 246 height 546
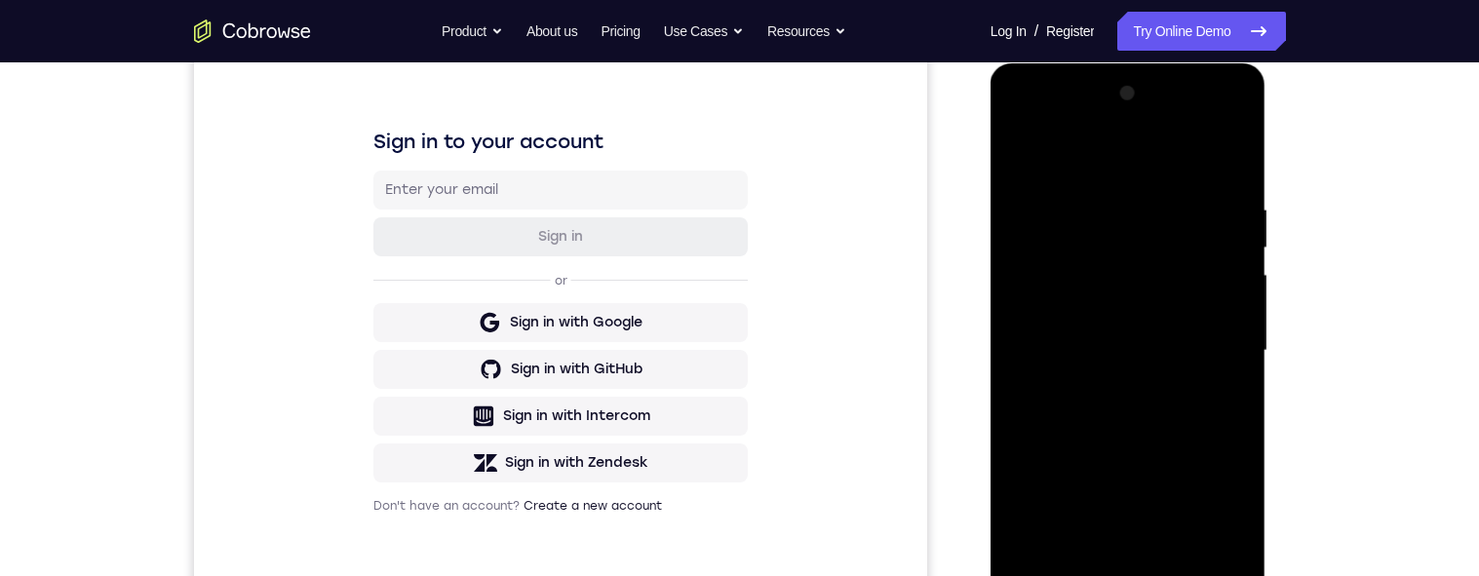
scroll to position [278, 0]
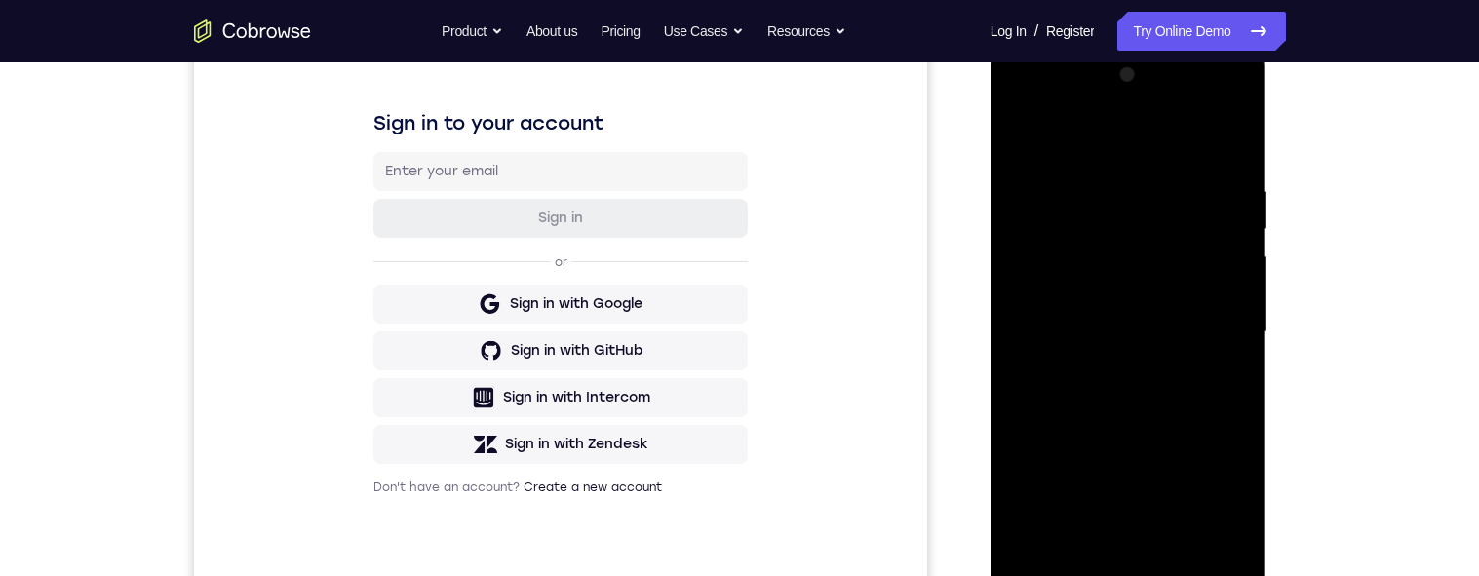
click at [1208, 326] on div at bounding box center [1128, 332] width 246 height 546
click at [1107, 365] on div at bounding box center [1128, 332] width 246 height 546
click at [1137, 329] on div at bounding box center [1128, 332] width 246 height 546
click at [1163, 290] on div at bounding box center [1128, 332] width 246 height 546
click at [1186, 334] on div at bounding box center [1128, 332] width 246 height 546
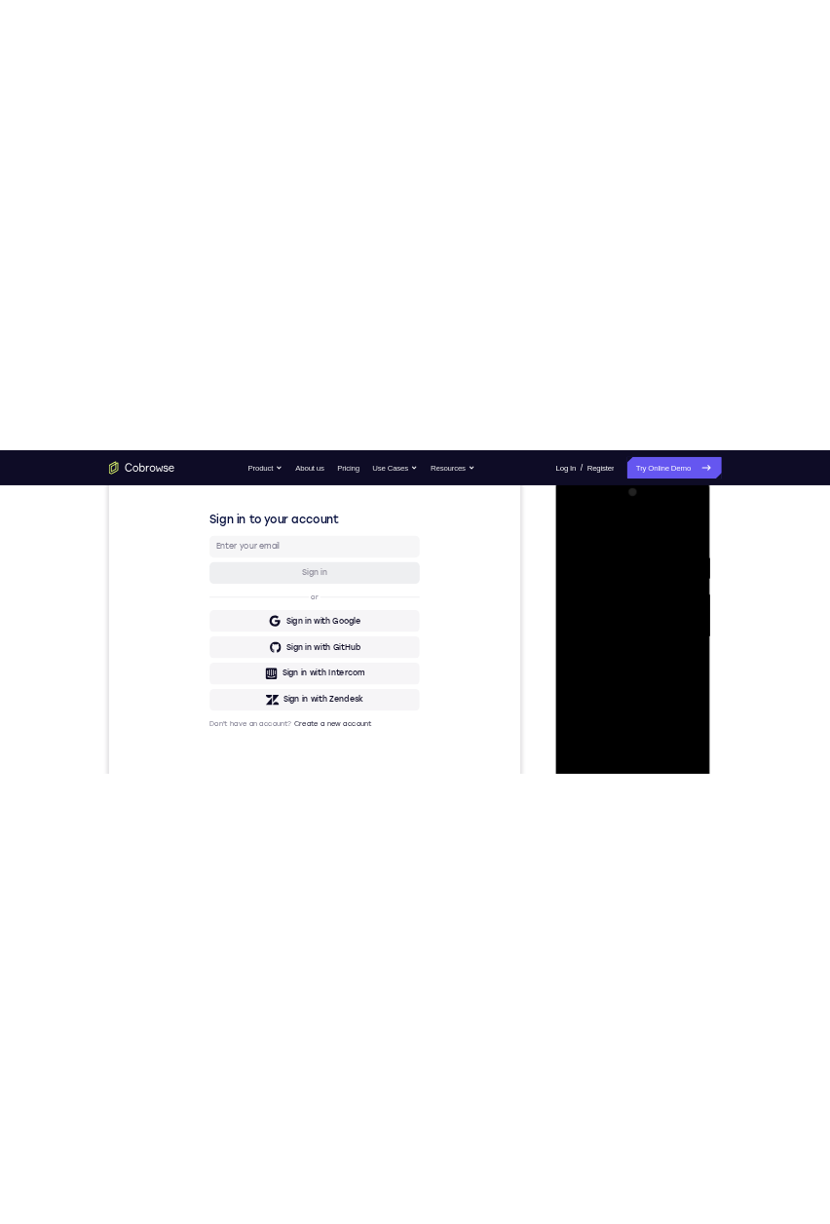
scroll to position [349, 0]
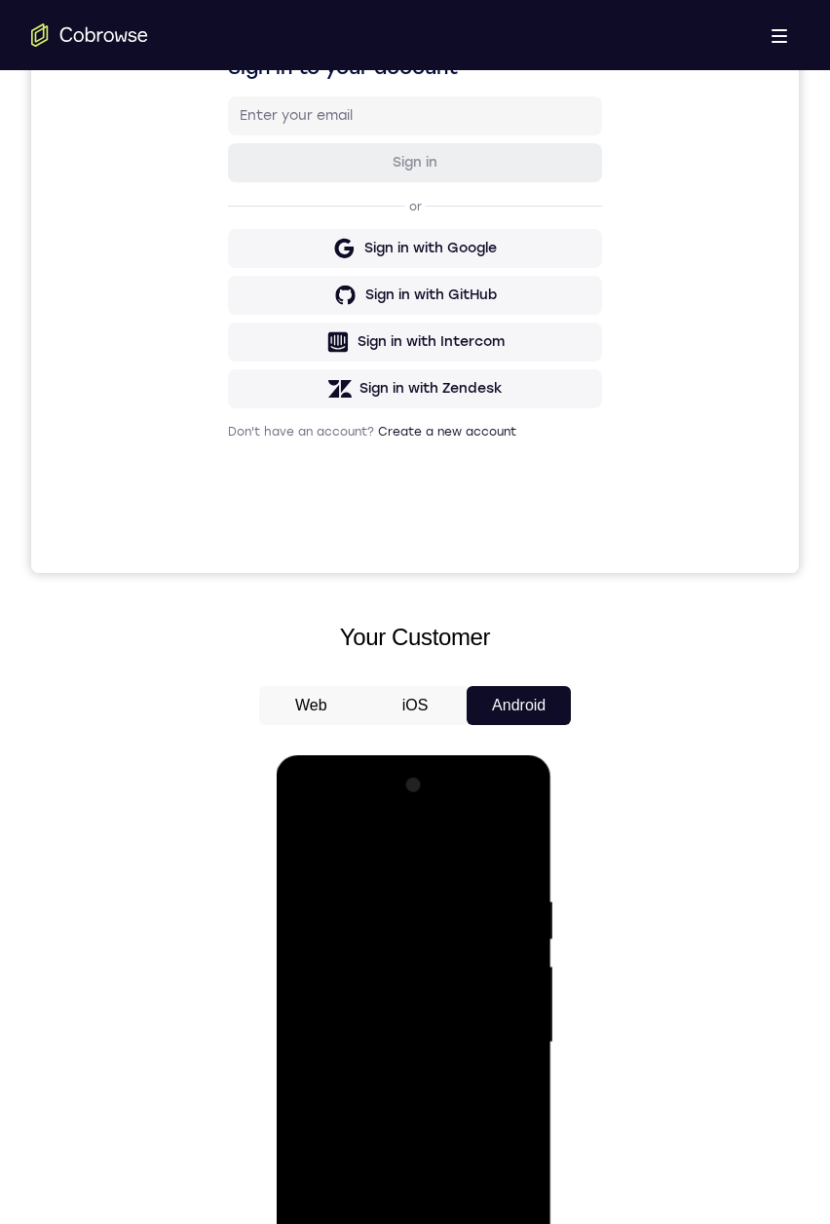
click at [525, 575] on div at bounding box center [413, 1043] width 246 height 546
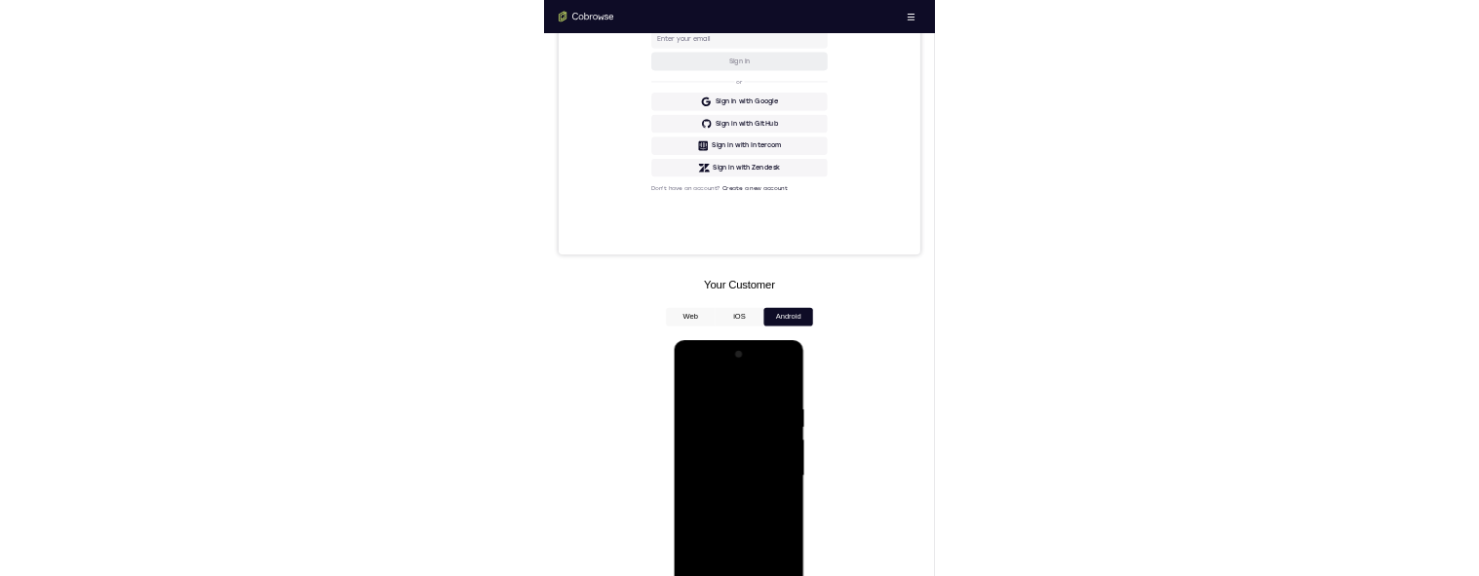
scroll to position [502, 0]
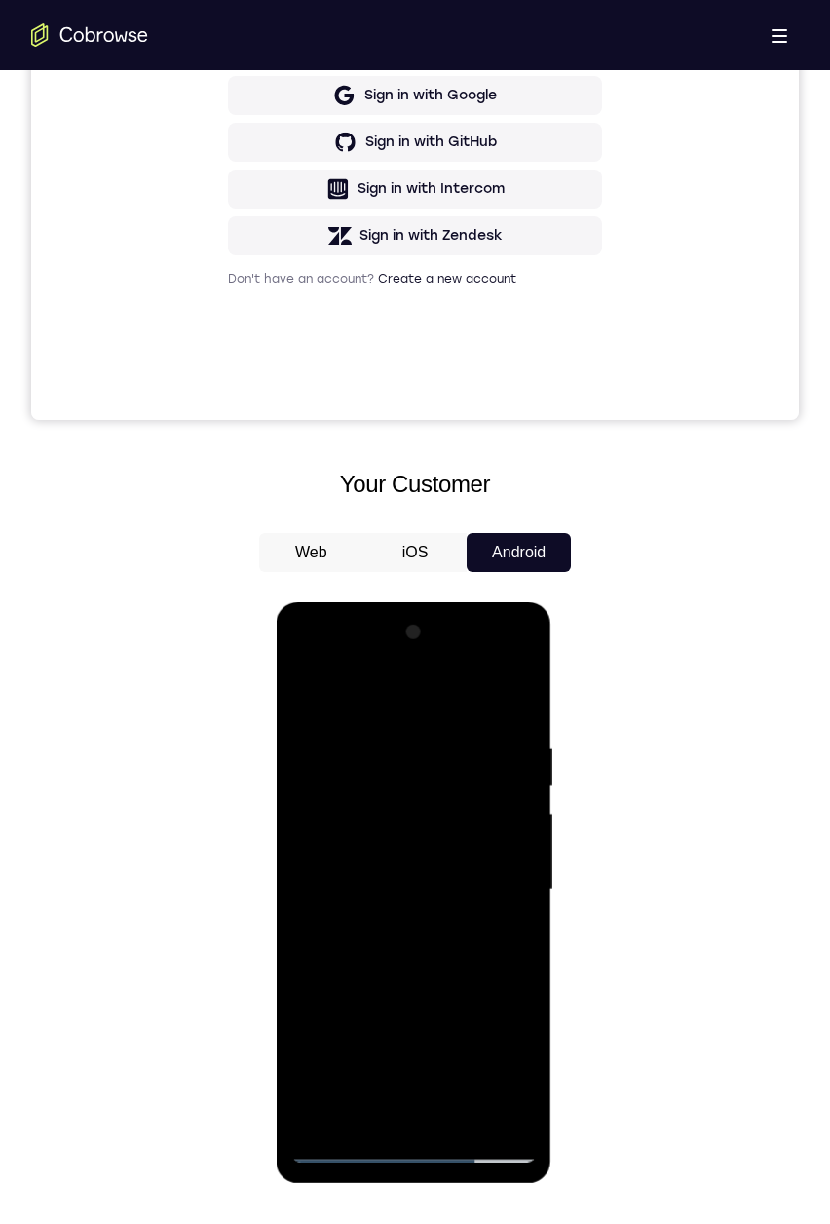
click at [436, 575] on div at bounding box center [413, 890] width 246 height 546
click at [383, 575] on div at bounding box center [413, 890] width 246 height 546
click at [515, 575] on div at bounding box center [413, 890] width 246 height 546
click at [514, 575] on div at bounding box center [413, 890] width 246 height 546
click at [509, 575] on div at bounding box center [413, 890] width 246 height 546
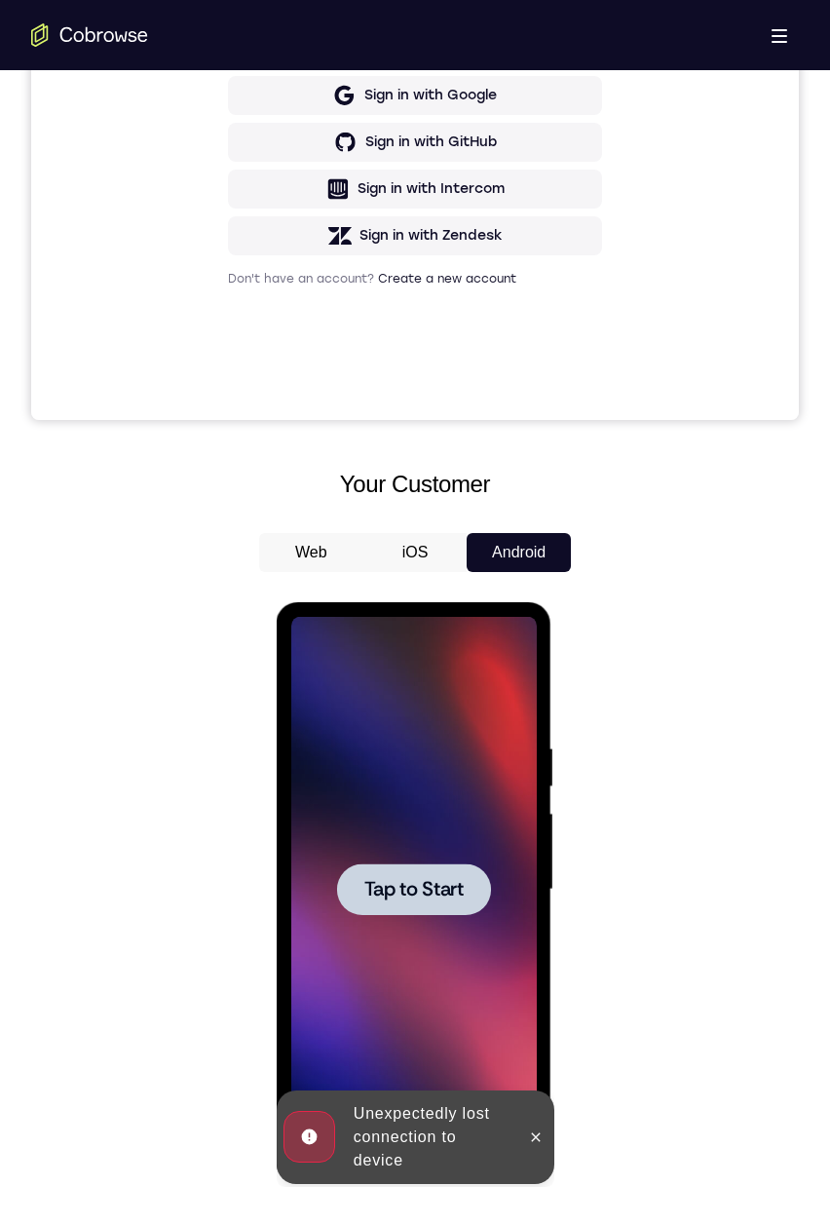
click at [428, 575] on div at bounding box center [413, 890] width 154 height 52
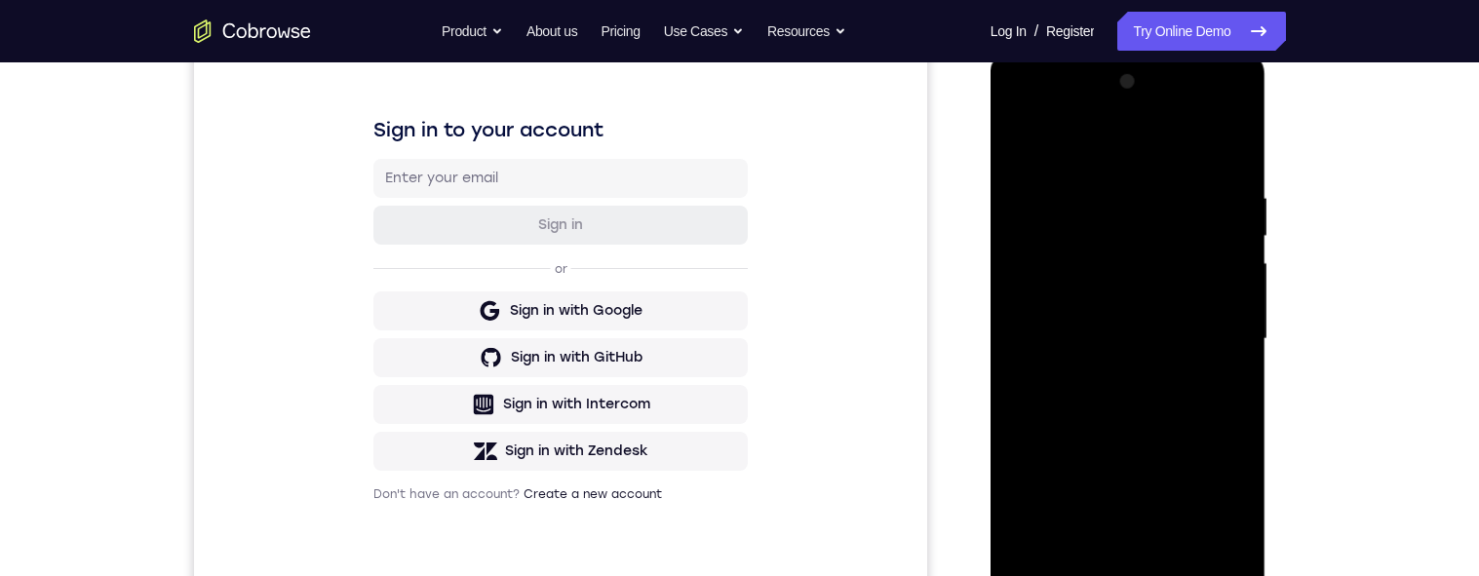
scroll to position [373, 0]
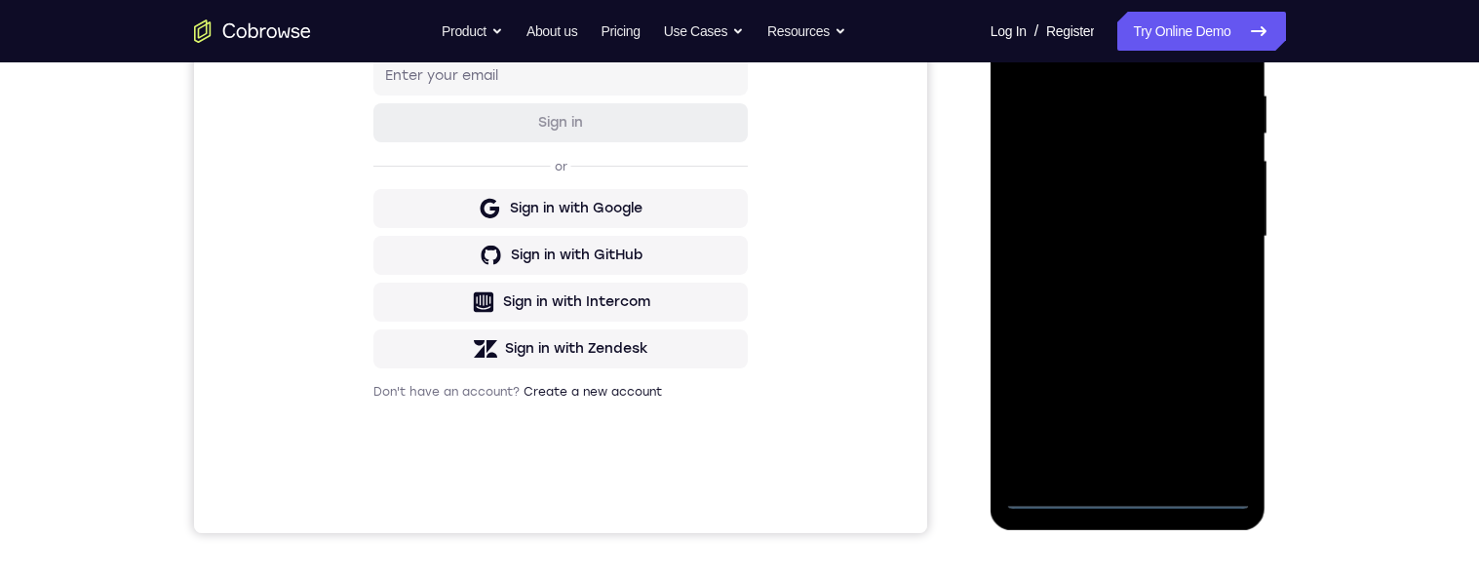
click at [1123, 488] on div at bounding box center [1128, 237] width 246 height 546
click at [1206, 411] on div at bounding box center [1128, 237] width 246 height 546
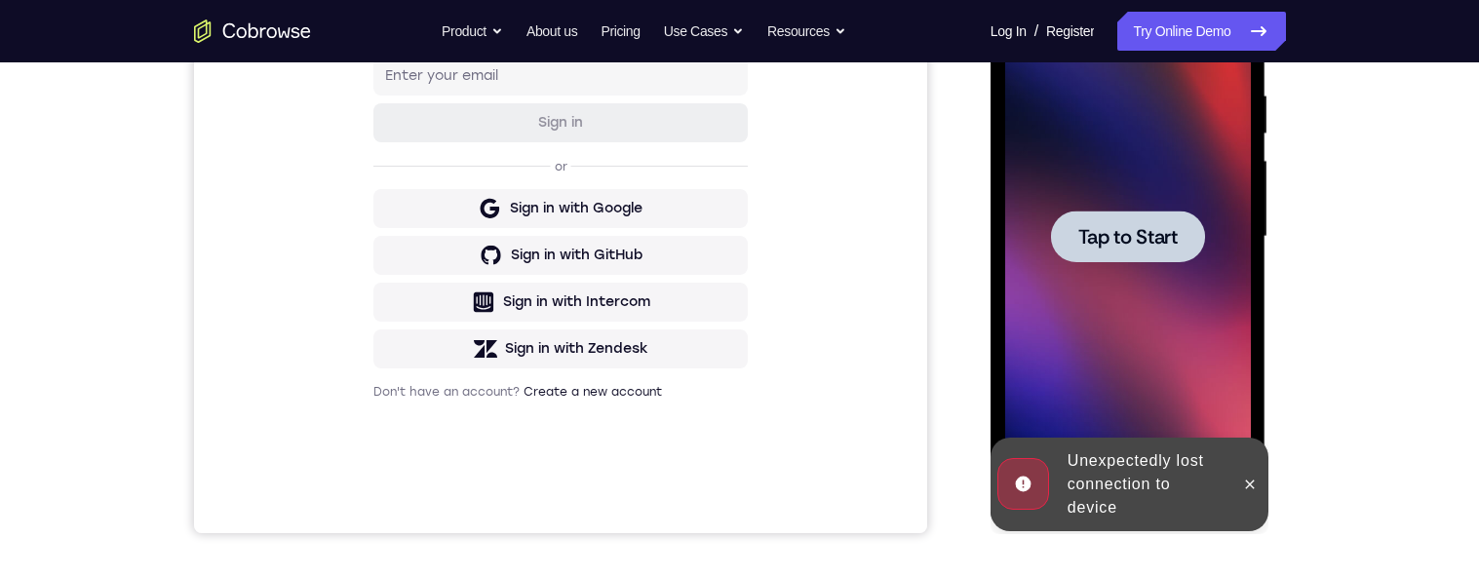
click at [1109, 237] on span "Tap to Start" at bounding box center [1127, 236] width 99 height 19
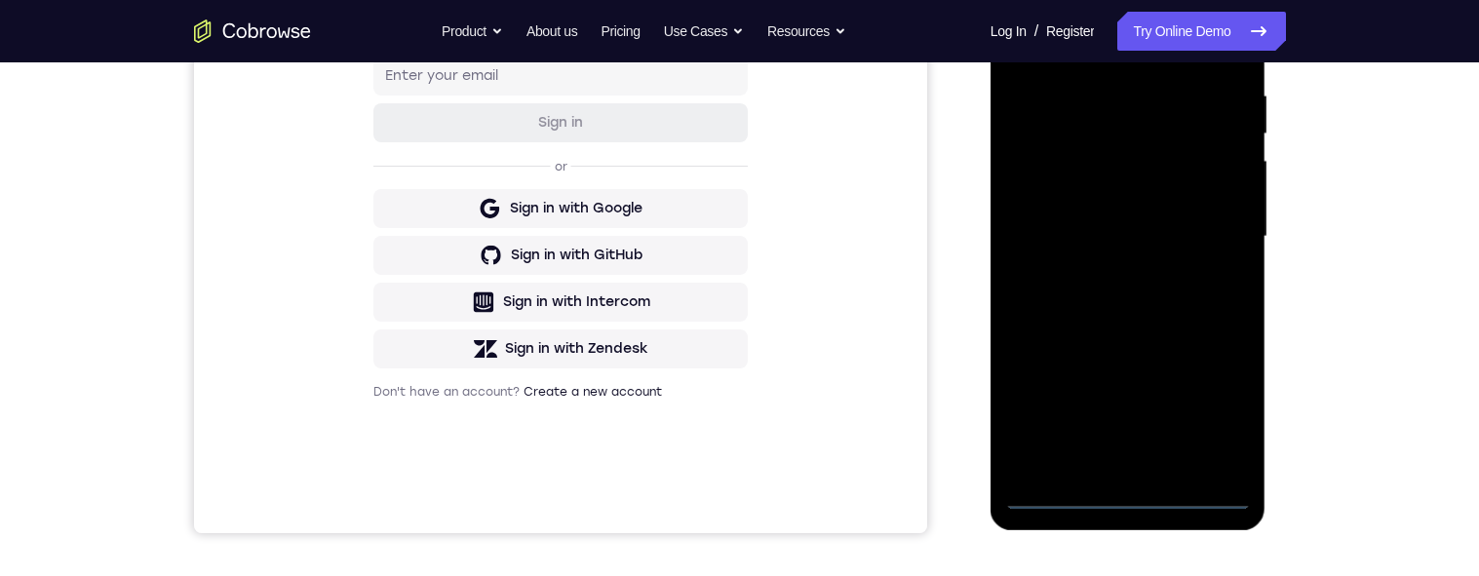
click at [1135, 492] on div at bounding box center [1128, 237] width 246 height 546
click at [1218, 401] on div at bounding box center [1128, 237] width 246 height 546
click at [1112, 40] on div at bounding box center [1128, 237] width 246 height 546
click at [1213, 230] on div at bounding box center [1128, 237] width 246 height 546
click at [1107, 271] on div at bounding box center [1128, 237] width 246 height 546
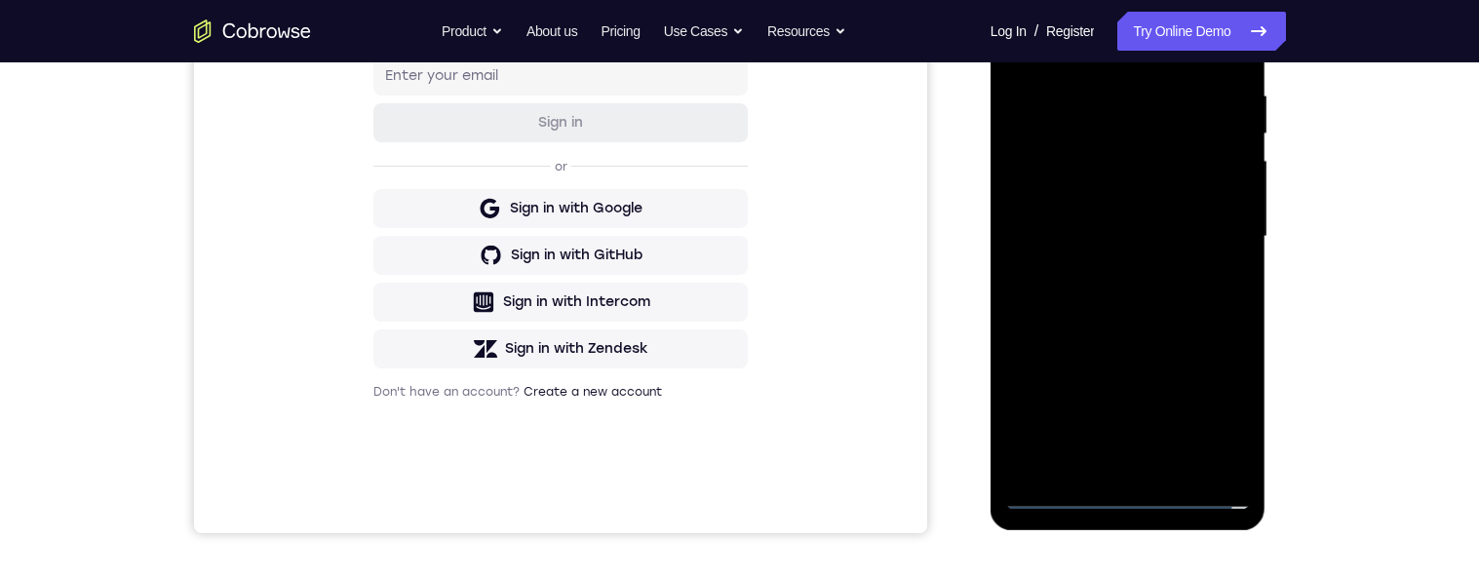
click at [1108, 223] on div at bounding box center [1128, 237] width 246 height 546
click at [1113, 201] on div at bounding box center [1128, 237] width 246 height 546
click at [1162, 236] on div at bounding box center [1128, 237] width 246 height 546
click at [1139, 315] on div at bounding box center [1128, 237] width 246 height 546
click at [1077, 228] on div at bounding box center [1128, 237] width 246 height 546
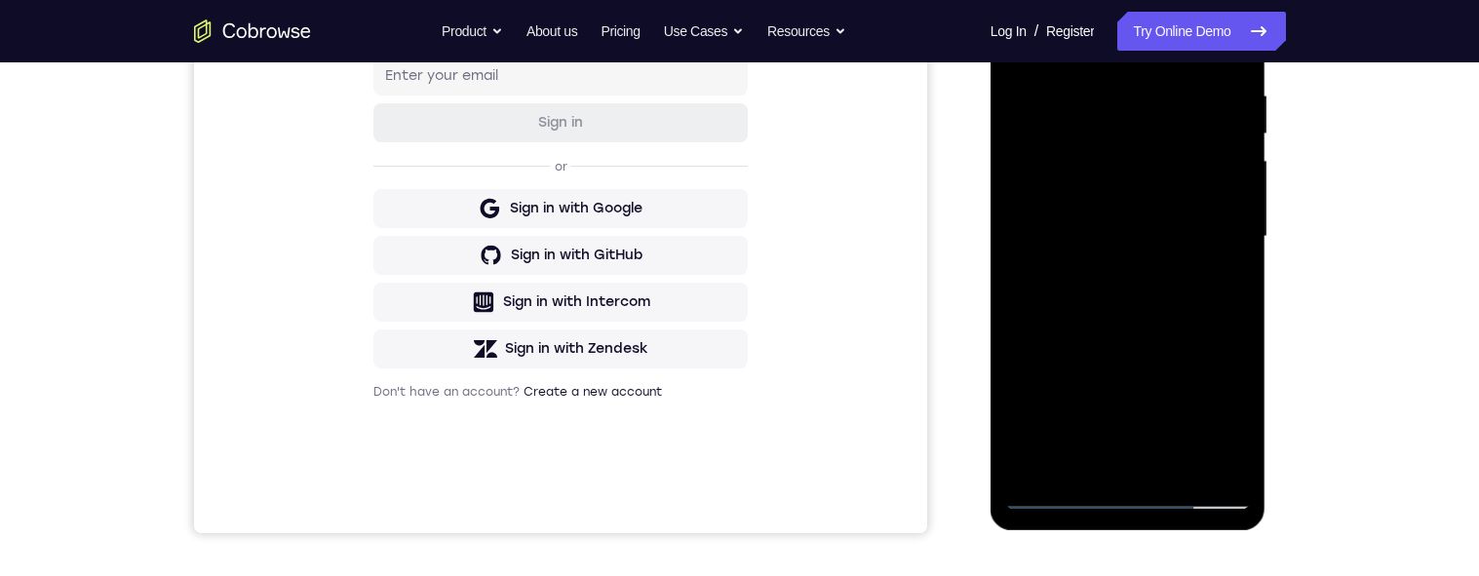
click at [1176, 234] on div at bounding box center [1128, 237] width 246 height 546
click at [1131, 306] on div at bounding box center [1128, 237] width 246 height 546
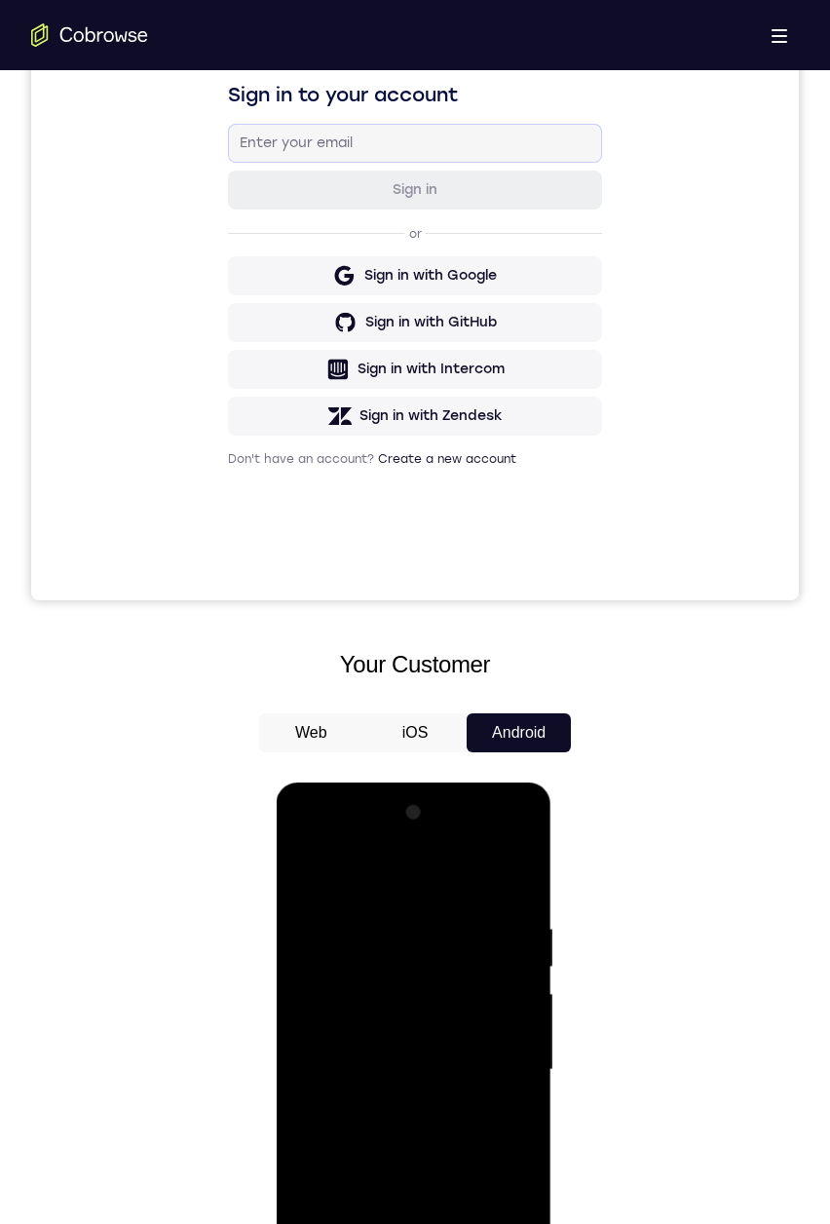
scroll to position [727, 0]
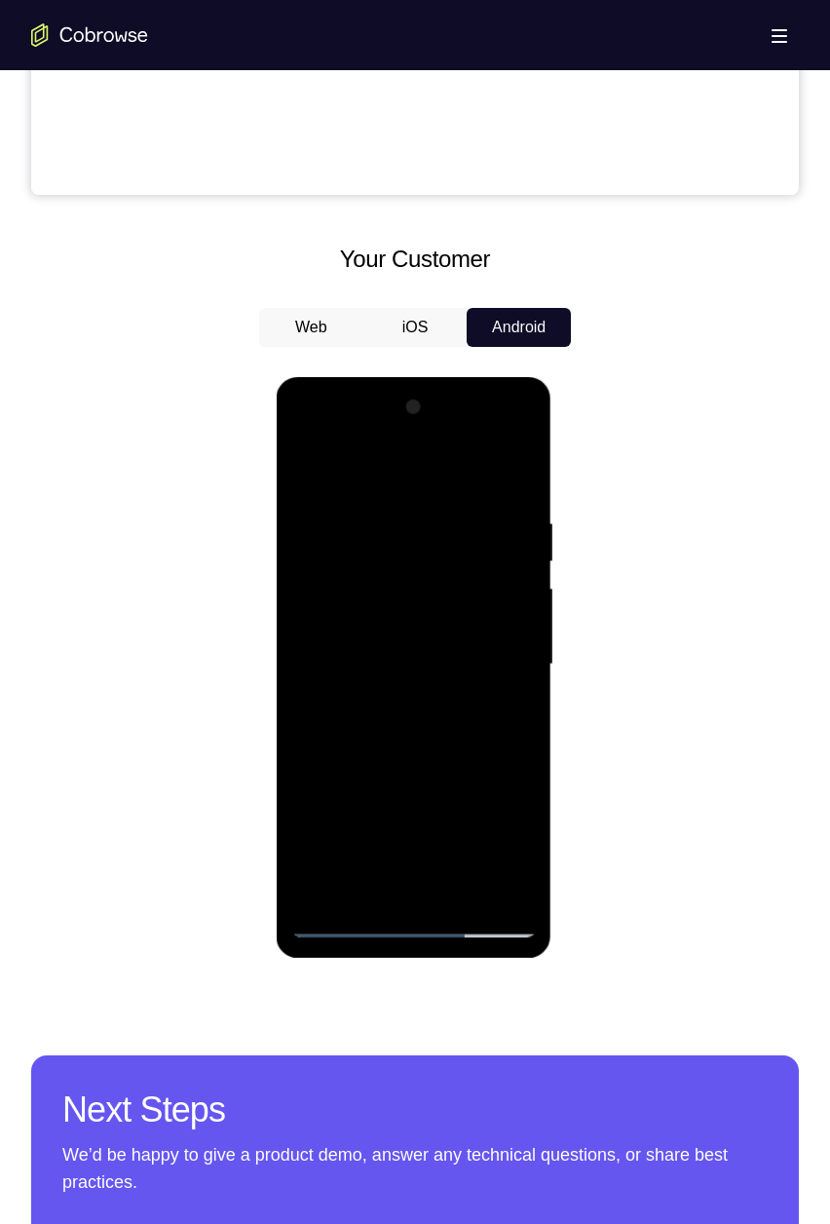
click at [455, 575] on div at bounding box center [413, 665] width 246 height 546
click at [470, 523] on div at bounding box center [413, 665] width 246 height 546
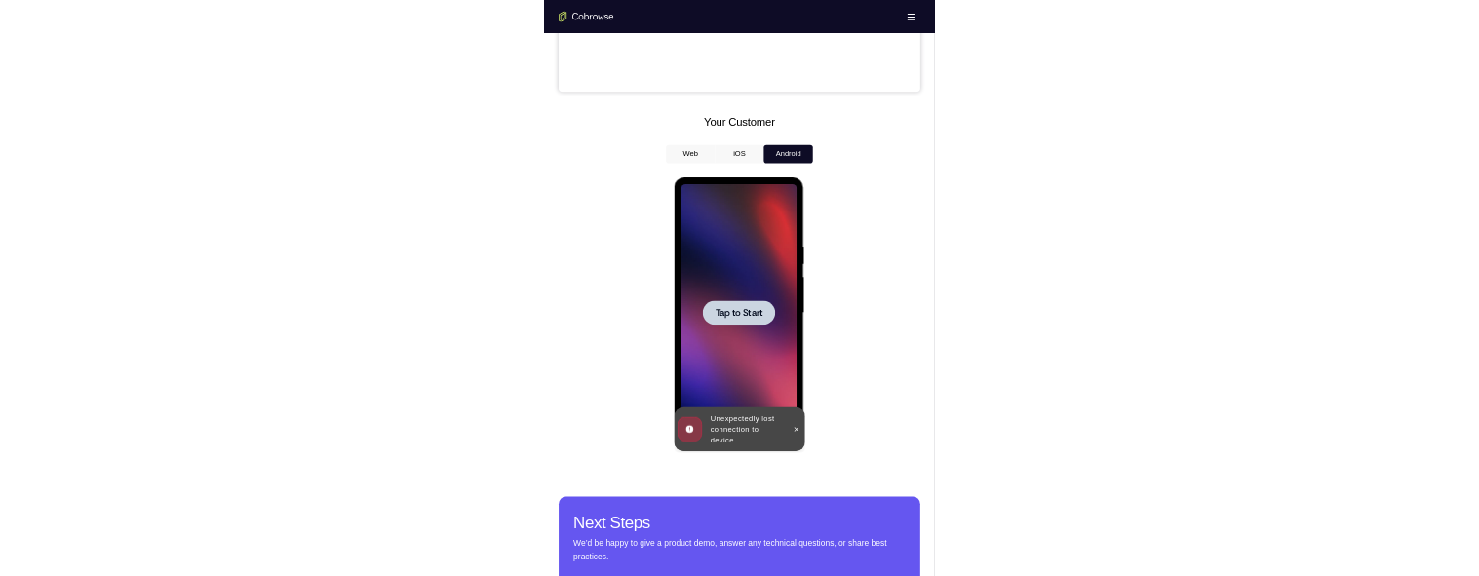
scroll to position [726, 0]
